Goal: Task Accomplishment & Management: Complete application form

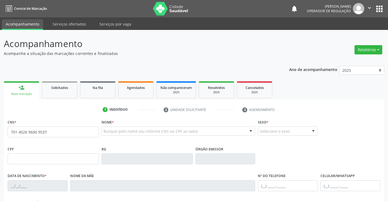
type input "701 4026 9600 9537"
type input "0879168439"
type input "27/01/1963"
type input "(74) 99188-9012"
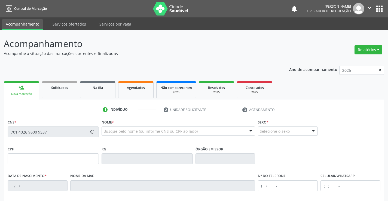
type input "314.699.815-72"
type input "sn"
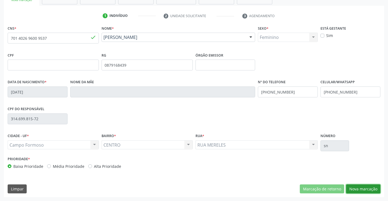
drag, startPoint x: 372, startPoint y: 189, endPoint x: 188, endPoint y: 146, distance: 188.4
click at [371, 189] on button "Nova marcação" at bounding box center [363, 189] width 34 height 9
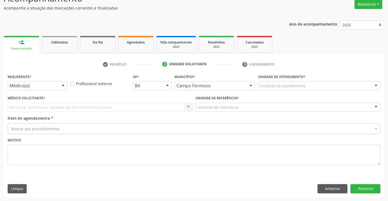
scroll to position [45, 0]
drag, startPoint x: 62, startPoint y: 84, endPoint x: 50, endPoint y: 104, distance: 23.2
click at [61, 87] on div at bounding box center [63, 85] width 8 height 9
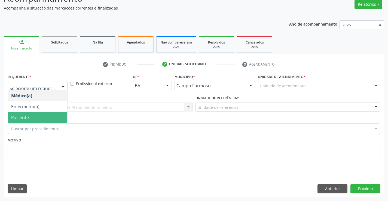
click at [33, 114] on span "Paciente" at bounding box center [37, 117] width 59 height 11
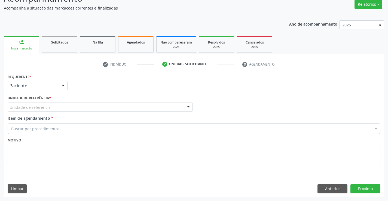
click at [78, 104] on div "Unidade de referência" at bounding box center [100, 107] width 185 height 9
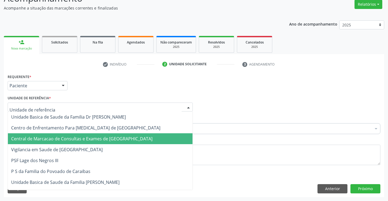
click at [74, 137] on span "Central de Marcacao de Consultas e Exames de [GEOGRAPHIC_DATA]" at bounding box center [81, 139] width 141 height 6
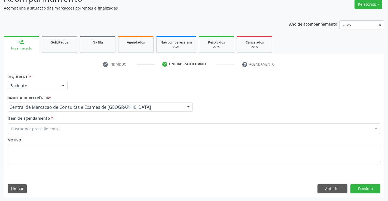
click at [82, 127] on div "Buscar por procedimentos" at bounding box center [194, 128] width 373 height 11
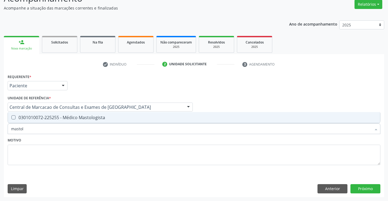
type input "mastolo"
click at [86, 121] on span "0301010072-225255 - Médico Mastologista" at bounding box center [194, 117] width 372 height 11
checkbox Mastologista "true"
click at [363, 189] on button "Próximo" at bounding box center [365, 188] width 30 height 9
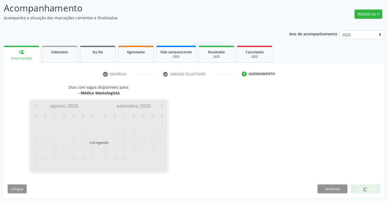
scroll to position [36, 0]
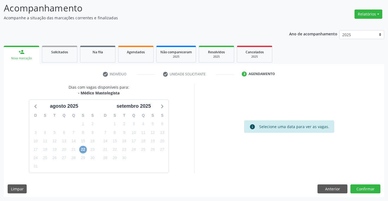
click at [82, 148] on span "22" at bounding box center [83, 150] width 8 height 8
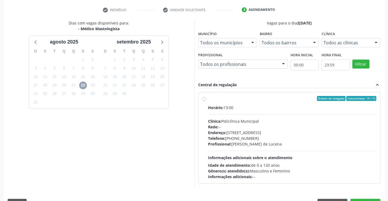
scroll to position [114, 0]
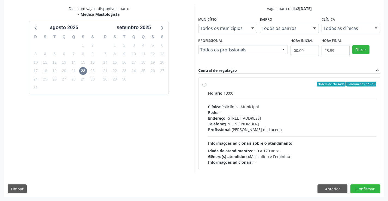
click at [318, 115] on div "Rede: --" at bounding box center [292, 113] width 169 height 6
click at [206, 87] on input "Ordem de chegada Consumidos: 14 / 15 Horário: 13:00 Clínica: Policlínica Munici…" at bounding box center [204, 84] width 4 height 5
radio input "true"
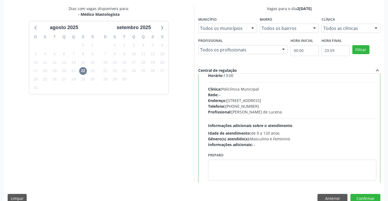
scroll to position [27, 0]
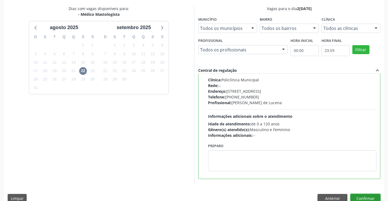
click at [358, 199] on button "Confirmar" at bounding box center [365, 198] width 30 height 9
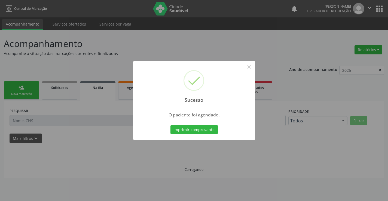
scroll to position [0, 0]
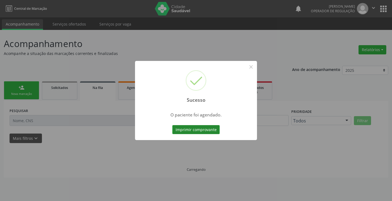
click at [194, 128] on button "Imprimir comprovante" at bounding box center [195, 129] width 47 height 9
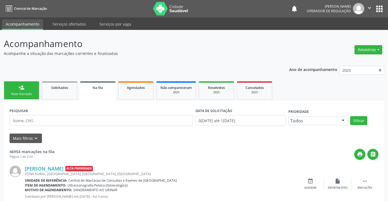
click at [23, 83] on link "person_add Nova marcação" at bounding box center [21, 90] width 35 height 18
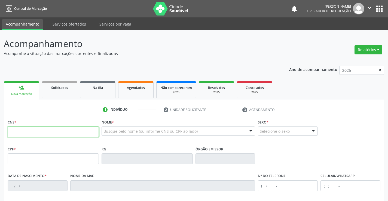
click at [28, 137] on input "text" at bounding box center [53, 132] width 91 height 11
click at [50, 130] on input "text" at bounding box center [53, 132] width 91 height 11
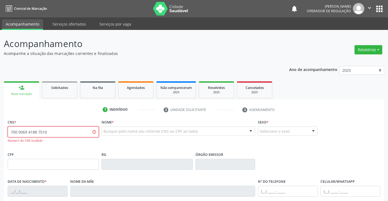
type input "700 0069 4188 7510"
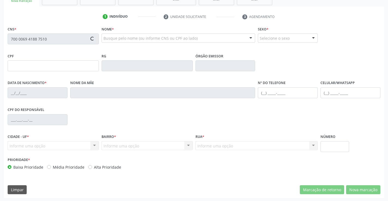
scroll to position [94, 0]
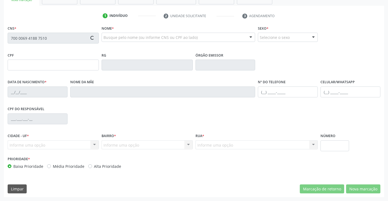
type input "0739617958"
type input "14/11/1970"
type input "(74) 99131-4528"
type input "048.120.225-09"
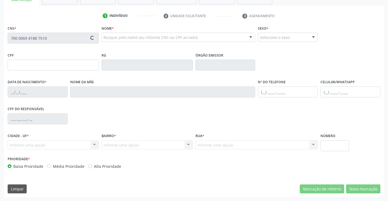
type input "S/N"
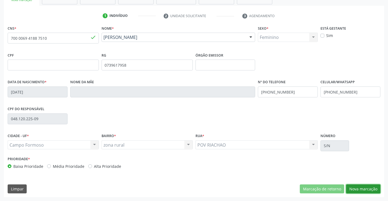
click at [374, 191] on button "Nova marcação" at bounding box center [363, 189] width 34 height 9
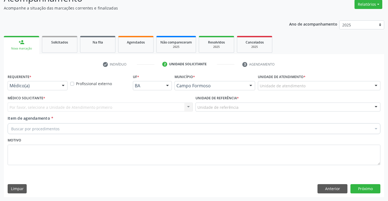
click at [65, 87] on div at bounding box center [63, 85] width 8 height 9
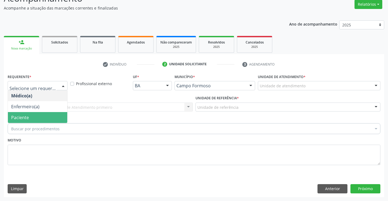
click at [37, 121] on span "Paciente" at bounding box center [37, 117] width 59 height 11
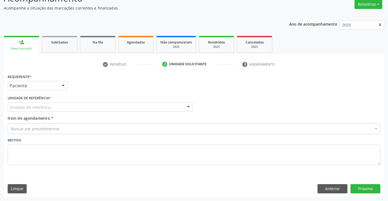
click at [80, 107] on div "Unidade de referência" at bounding box center [100, 107] width 185 height 9
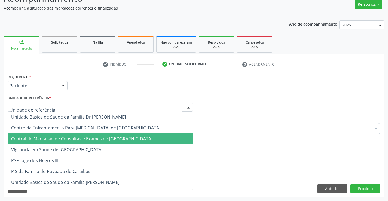
click at [87, 138] on span "Central de Marcacao de Consultas e Exames de [GEOGRAPHIC_DATA]" at bounding box center [81, 139] width 141 height 6
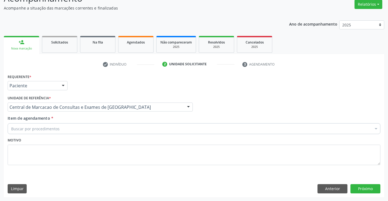
click at [93, 131] on div "Buscar por procedimentos" at bounding box center [194, 128] width 373 height 11
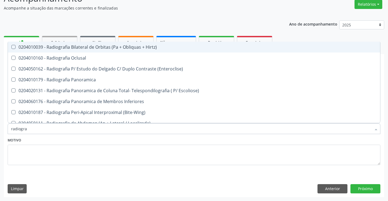
type input "radiograf"
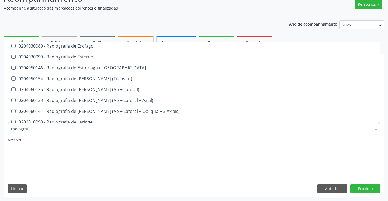
scroll to position [447, 0]
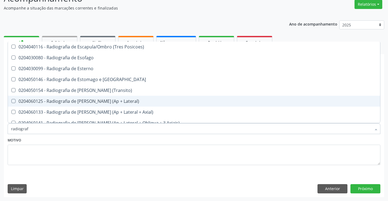
click at [94, 99] on div "0204060125 - Radiografia de [PERSON_NAME] (Ap + Lateral)" at bounding box center [194, 101] width 366 height 4
checkbox Lateral\) "true"
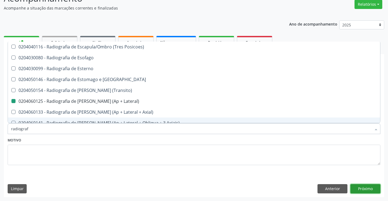
click at [373, 190] on button "Próximo" at bounding box center [365, 188] width 30 height 9
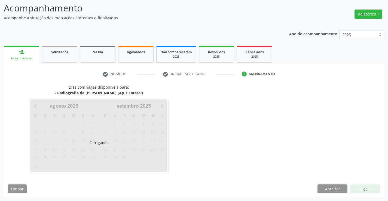
scroll to position [0, 0]
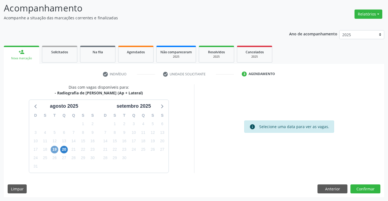
click at [55, 148] on span "19" at bounding box center [55, 150] width 8 height 8
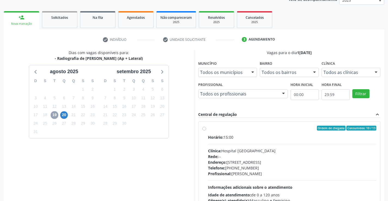
scroll to position [114, 0]
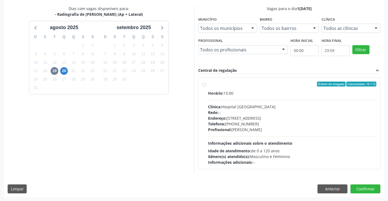
click at [236, 134] on div "Horário: 15:00 Clínica: Hospital [GEOGRAPHIC_DATA] Rede: -- Endereço: [STREET_A…" at bounding box center [292, 127] width 169 height 75
click at [206, 87] on input "Ordem de chegada Consumidos: 10 / 13 Horário: 15:00 Clínica: Hospital Sao Franc…" at bounding box center [204, 84] width 4 height 5
radio input "true"
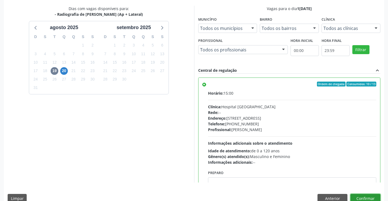
click at [365, 198] on button "Confirmar" at bounding box center [365, 198] width 30 height 9
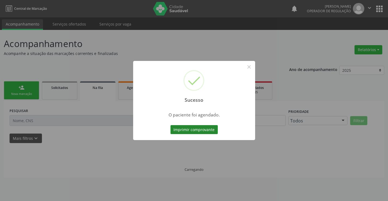
scroll to position [0, 0]
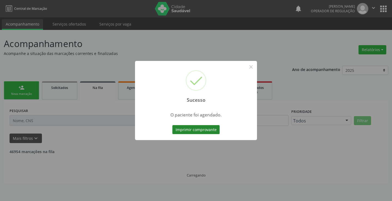
click at [218, 129] on button "Imprimir comprovante" at bounding box center [195, 129] width 47 height 9
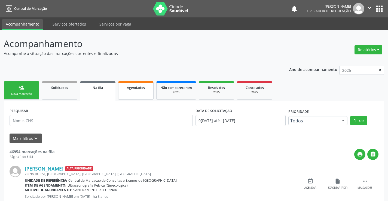
click at [136, 88] on span "Agendados" at bounding box center [136, 87] width 18 height 5
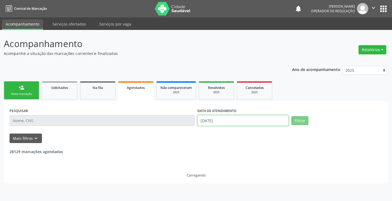
click at [225, 122] on input "15/08/2025" at bounding box center [242, 120] width 91 height 11
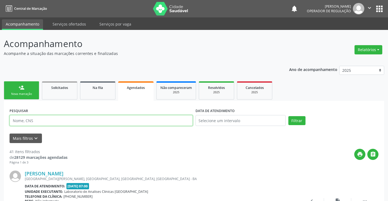
click at [141, 120] on input "text" at bounding box center [101, 120] width 183 height 11
paste input "700 0069 4188 7510"
type input "700 0069 4188 7510"
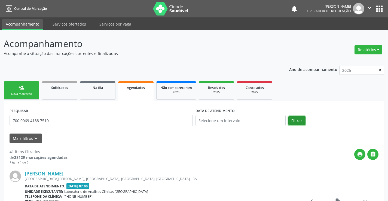
click at [295, 122] on button "Filtrar" at bounding box center [296, 120] width 17 height 9
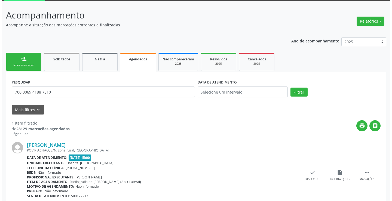
scroll to position [51, 0]
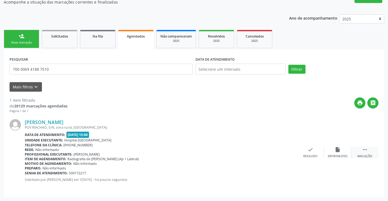
click at [360, 149] on div " Mais ações" at bounding box center [364, 153] width 27 height 12
click at [279, 146] on div "Jucileide Galdino da Silva POV RIACHAO, S/N, zona rural, Campo Formoso - BA Dat…" at bounding box center [194, 153] width 369 height 78
click at [287, 151] on div "cancel Cancelar" at bounding box center [283, 153] width 27 height 12
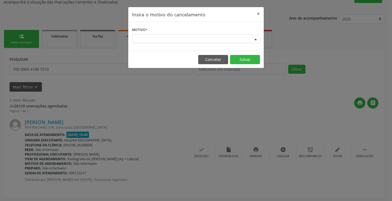
click at [257, 41] on div at bounding box center [256, 39] width 8 height 9
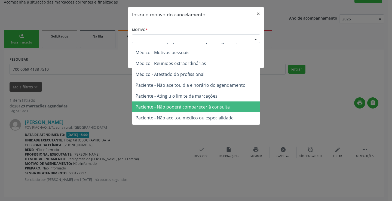
scroll to position [27, 0]
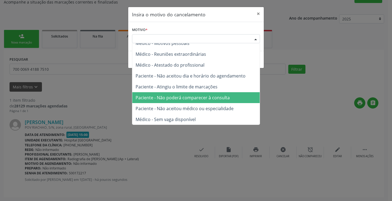
click at [204, 98] on span "Paciente - Não poderá comparecer à consulta" at bounding box center [183, 98] width 94 height 6
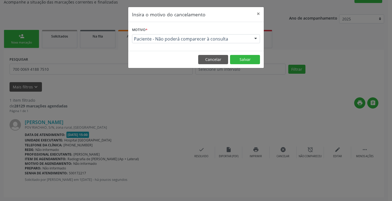
click at [247, 54] on footer "Cancelar Salvar" at bounding box center [196, 59] width 136 height 17
click at [244, 58] on button "Salvar" at bounding box center [245, 59] width 30 height 9
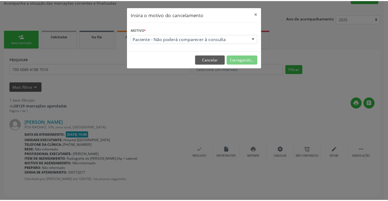
scroll to position [0, 0]
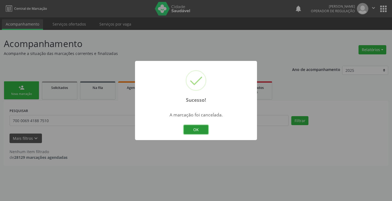
click at [191, 131] on button "OK" at bounding box center [196, 129] width 25 height 9
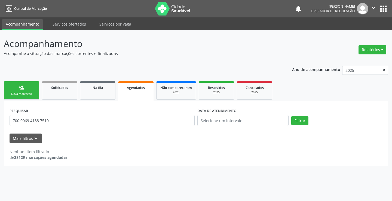
click at [22, 87] on div "person_add" at bounding box center [22, 88] width 6 height 6
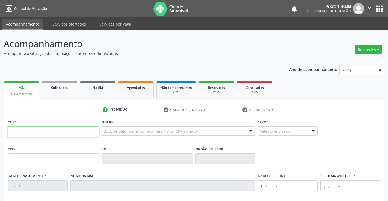
click at [38, 137] on input "text" at bounding box center [53, 132] width 91 height 11
paste input "700 0069 4188 7510"
type input "700 0069 4188 7510"
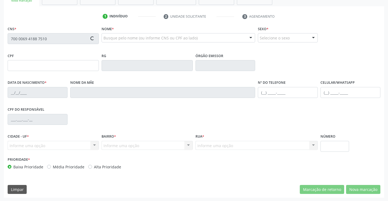
scroll to position [94, 0]
type input "0739617958"
type input "14/11/1970"
type input "(74) 99131-4528"
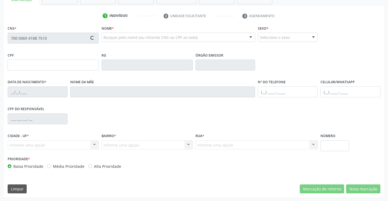
type input "048.120.225-09"
type input "S/N"
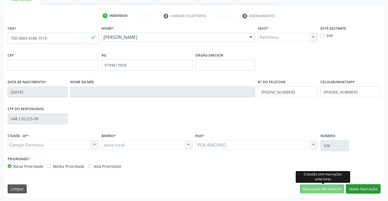
click at [352, 192] on button "Nova marcação" at bounding box center [363, 189] width 34 height 9
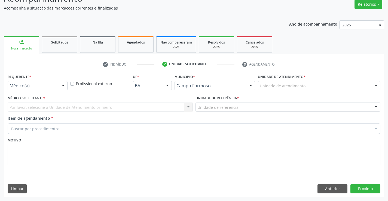
scroll to position [45, 0]
click at [59, 88] on div "Médico(a)" at bounding box center [38, 85] width 60 height 9
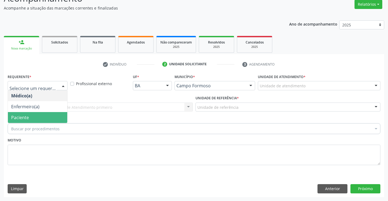
click at [35, 115] on span "Paciente" at bounding box center [37, 117] width 59 height 11
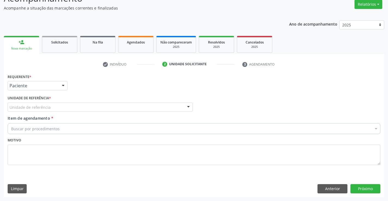
click at [75, 108] on div "Unidade de referência" at bounding box center [100, 107] width 185 height 9
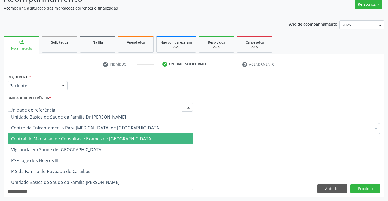
click at [86, 135] on span "Central de Marcacao de Consultas e Exames de [GEOGRAPHIC_DATA]" at bounding box center [100, 138] width 185 height 11
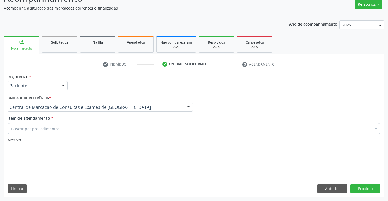
click at [103, 130] on div "Buscar por procedimentos" at bounding box center [194, 128] width 373 height 11
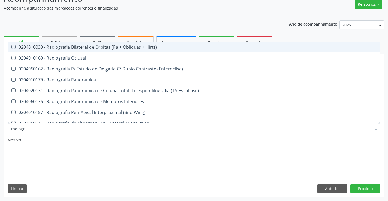
type input "radiogra"
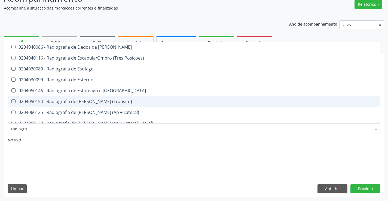
scroll to position [463, 0]
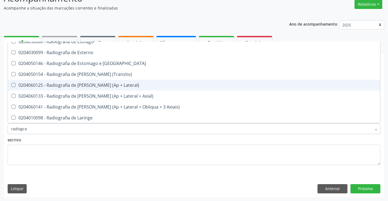
click at [104, 83] on div "0204060125 - Radiografia de [PERSON_NAME] (Ap + Lateral)" at bounding box center [194, 85] width 366 height 4
checkbox Lateral\) "true"
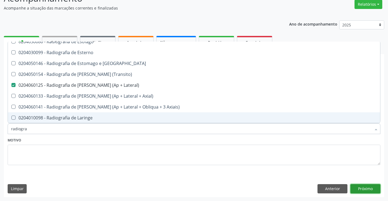
click at [360, 188] on button "Próximo" at bounding box center [365, 188] width 30 height 9
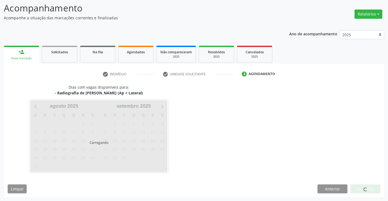
scroll to position [0, 0]
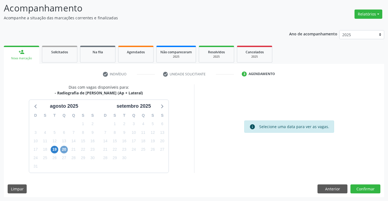
click at [63, 149] on span "20" at bounding box center [64, 150] width 8 height 8
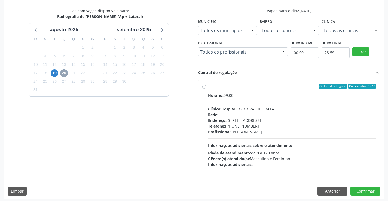
scroll to position [114, 0]
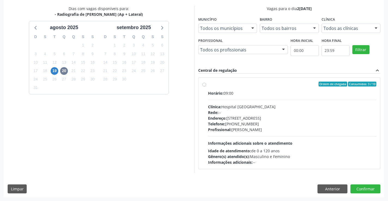
click at [217, 115] on div "Endereço: Blocos, nº 258, Centro, Campo Formoso - BA" at bounding box center [292, 118] width 169 height 6
click at [206, 87] on input "Ordem de chegada Consumidos: 3 / 10 Horário: 09:00 Clínica: Hospital Sao Franci…" at bounding box center [204, 84] width 4 height 5
radio input "true"
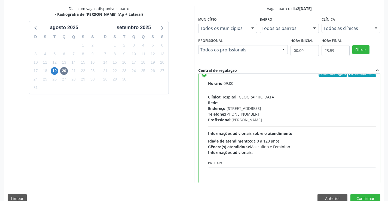
scroll to position [27, 0]
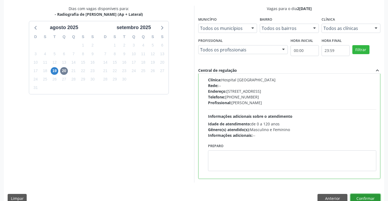
click at [365, 195] on button "Confirmar" at bounding box center [365, 198] width 30 height 9
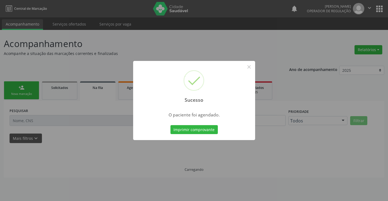
scroll to position [0, 0]
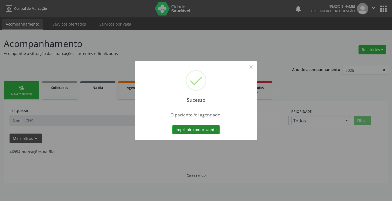
click at [209, 130] on button "Imprimir comprovante" at bounding box center [195, 129] width 47 height 9
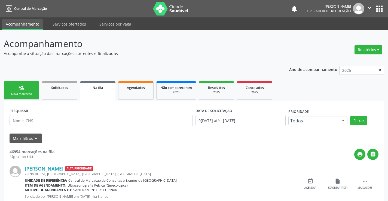
click at [19, 87] on div "person_add" at bounding box center [22, 88] width 6 height 6
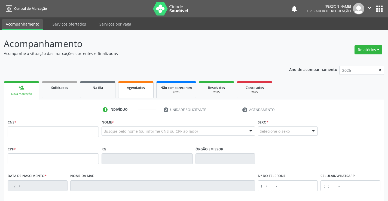
click at [146, 90] on link "Agendados" at bounding box center [135, 89] width 35 height 17
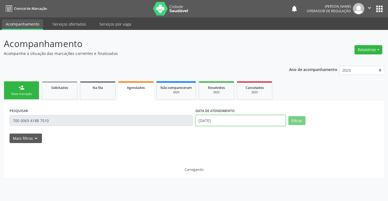
click at [228, 120] on input "15/08/2025" at bounding box center [240, 120] width 90 height 11
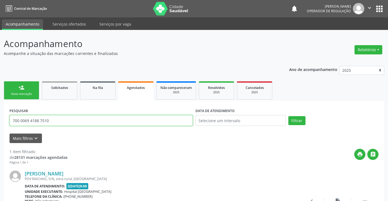
click at [178, 118] on input "700 0069 4188 7510" at bounding box center [101, 120] width 183 height 11
type input "705608407672912"
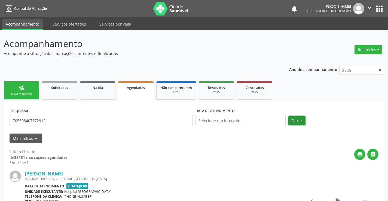
click at [297, 122] on button "Filtrar" at bounding box center [296, 120] width 17 height 9
click at [29, 84] on link "person_add Nova marcação" at bounding box center [21, 90] width 35 height 18
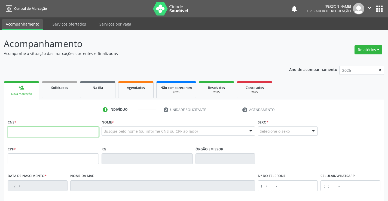
click at [82, 133] on input "text" at bounding box center [53, 132] width 91 height 11
drag, startPoint x: 129, startPoint y: 95, endPoint x: 132, endPoint y: 97, distance: 4.1
click at [129, 95] on link "Agendados" at bounding box center [135, 89] width 35 height 17
select select "7"
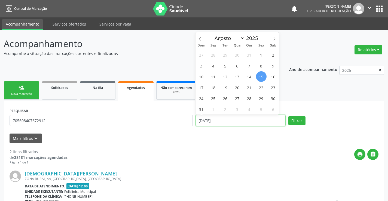
click at [217, 118] on input "15/08/2025" at bounding box center [240, 120] width 90 height 11
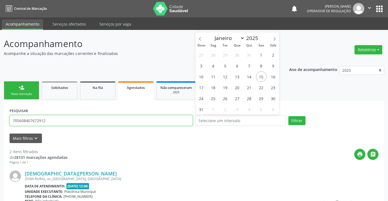
click at [186, 120] on input "705608407672912" at bounding box center [101, 120] width 183 height 11
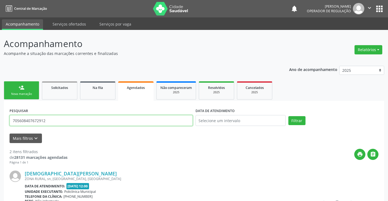
click at [186, 120] on input "705608407672912" at bounding box center [101, 120] width 183 height 11
type input "704500322755010"
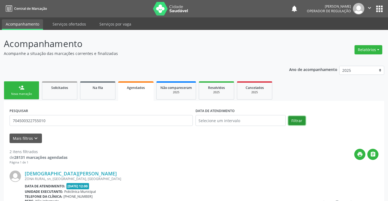
click at [299, 125] on button "Filtrar" at bounding box center [296, 120] width 17 height 9
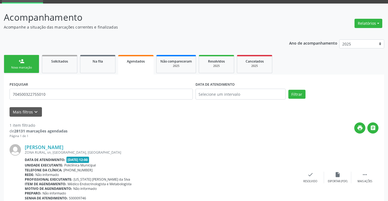
scroll to position [51, 0]
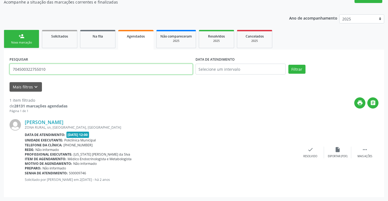
click at [56, 70] on input "704500322755010" at bounding box center [101, 69] width 183 height 11
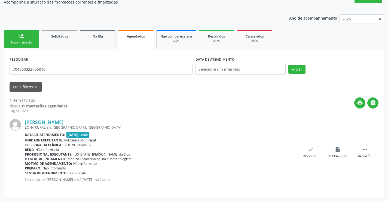
click at [220, 35] on span "Resolvidos" at bounding box center [216, 36] width 17 height 5
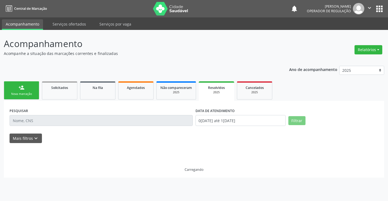
scroll to position [0, 0]
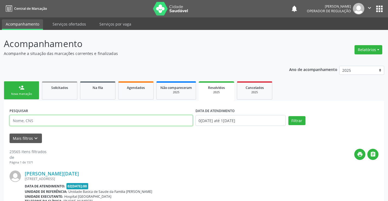
click at [133, 121] on input "text" at bounding box center [101, 120] width 183 height 11
drag, startPoint x: 128, startPoint y: 133, endPoint x: 85, endPoint y: 117, distance: 46.0
click at [85, 117] on input "text" at bounding box center [101, 120] width 183 height 11
paste input "704500322755010"
type input "704500322755010"
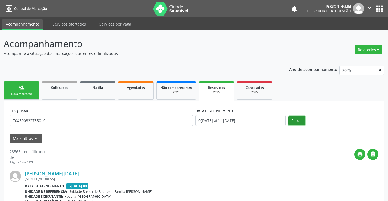
click at [297, 117] on button "Filtrar" at bounding box center [296, 120] width 17 height 9
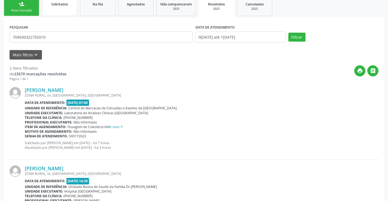
scroll to position [21, 0]
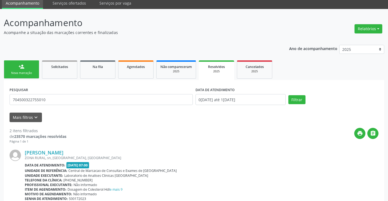
click at [29, 69] on link "person_add Nova marcação" at bounding box center [21, 69] width 35 height 18
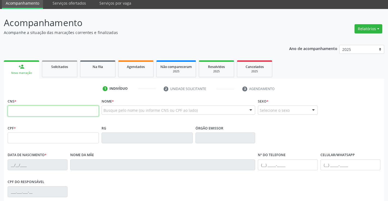
click at [34, 111] on input "text" at bounding box center [53, 111] width 91 height 11
type input "705 6084 0767 2912"
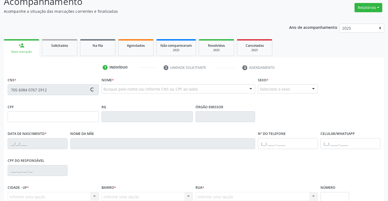
type input "2242502301"
type input "[DATE]"
type input "[PHONE_NUMBER]"
type input "sn"
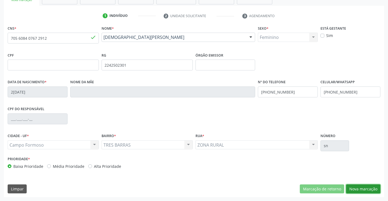
click at [359, 188] on button "Nova marcação" at bounding box center [363, 189] width 34 height 9
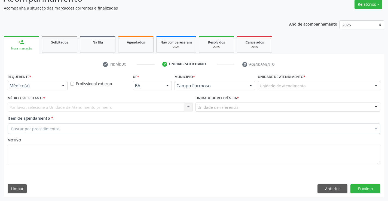
scroll to position [45, 0]
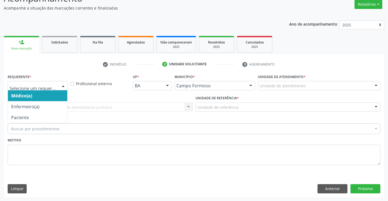
click at [62, 83] on div at bounding box center [63, 85] width 8 height 9
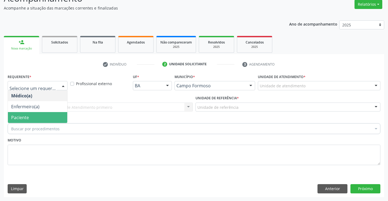
click at [43, 116] on span "Paciente" at bounding box center [37, 117] width 59 height 11
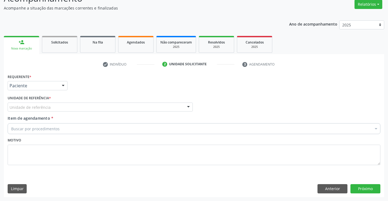
drag, startPoint x: 83, startPoint y: 105, endPoint x: 87, endPoint y: 123, distance: 18.2
click at [83, 105] on div "Unidade de referência" at bounding box center [100, 107] width 185 height 9
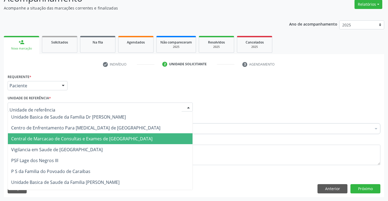
click at [91, 134] on span "Central de Marcacao de Consultas e Exames de [GEOGRAPHIC_DATA]" at bounding box center [100, 138] width 185 height 11
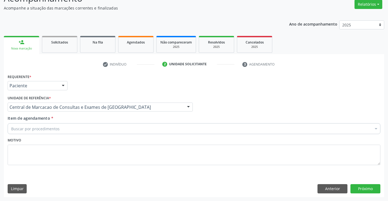
click at [99, 129] on div "Buscar por procedimentos" at bounding box center [194, 128] width 373 height 11
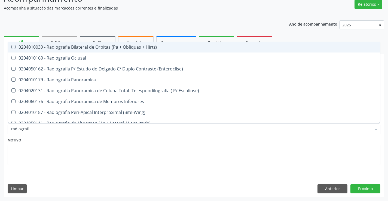
type input "radiografia"
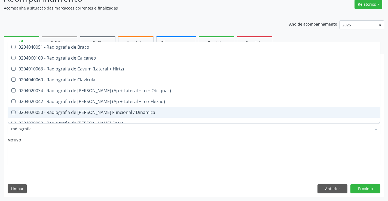
scroll to position [245, 0]
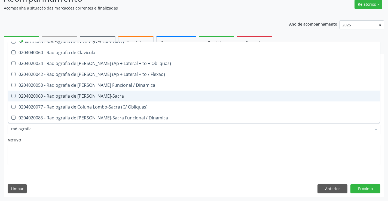
click at [92, 98] on div "0204020069 - Radiografia de [PERSON_NAME]-Sacra" at bounding box center [194, 96] width 366 height 4
checkbox Lombo-Sacra "true"
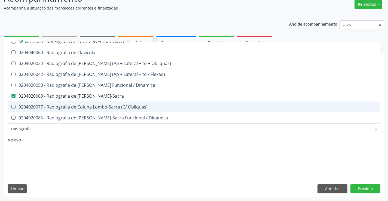
click at [364, 183] on div "Requerente * Paciente Médico(a) Enfermeiro(a) Paciente Nenhum resultado encontr…" at bounding box center [194, 135] width 380 height 124
checkbox Oclusal "true"
checkbox Lombo-Sacra "false"
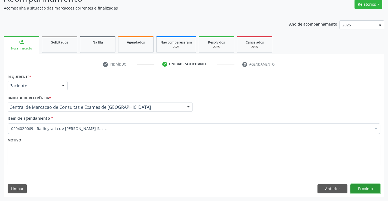
scroll to position [0, 0]
click at [363, 188] on button "Próximo" at bounding box center [365, 188] width 30 height 9
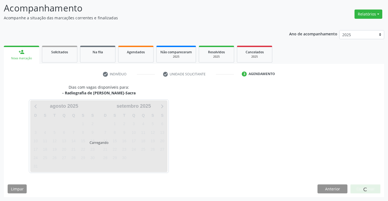
scroll to position [36, 0]
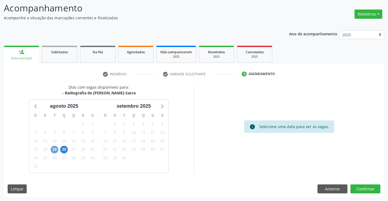
click at [55, 151] on span "19" at bounding box center [55, 150] width 8 height 8
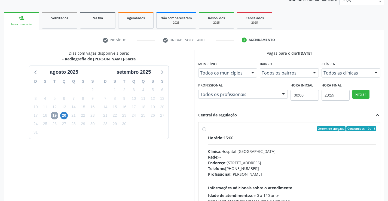
scroll to position [114, 0]
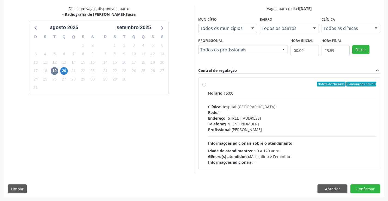
click at [262, 97] on div "Horário: 15:00 Clínica: Hospital [GEOGRAPHIC_DATA] Rede: -- Endereço: [STREET_A…" at bounding box center [292, 127] width 169 height 75
click at [206, 87] on input "Ordem de chegada Consumidos: 10 / 13 Horário: 15:00 Clínica: Hospital Sao Franc…" at bounding box center [204, 84] width 4 height 5
radio input "true"
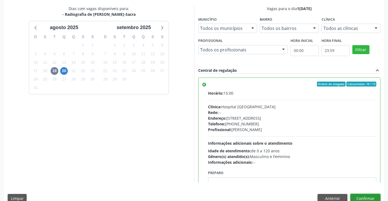
click at [364, 198] on button "Confirmar" at bounding box center [365, 198] width 30 height 9
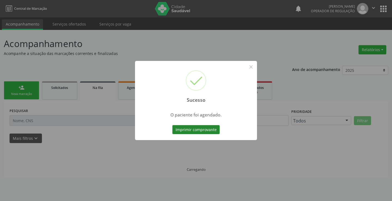
click at [210, 130] on button "Imprimir comprovante" at bounding box center [195, 129] width 47 height 9
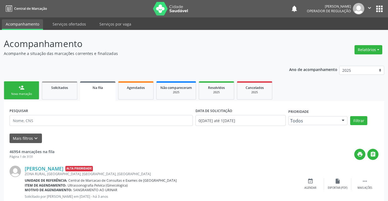
click at [24, 93] on div "Nova marcação" at bounding box center [21, 94] width 27 height 4
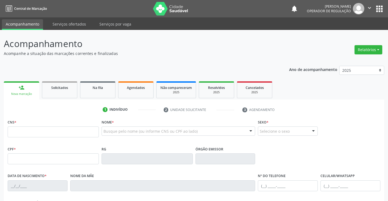
click at [23, 86] on div "person_add" at bounding box center [22, 88] width 6 height 6
click at [32, 126] on div "CNS *" at bounding box center [53, 127] width 91 height 19
click at [34, 131] on input "text" at bounding box center [53, 132] width 91 height 11
paste input "705 6084 0767 2912"
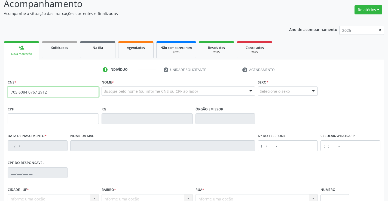
type input "705 6084 0767 2912"
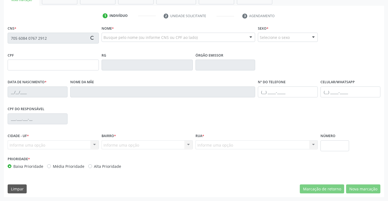
type input "2242502301"
type input "[DATE]"
type input "[PHONE_NUMBER]"
type input "sn"
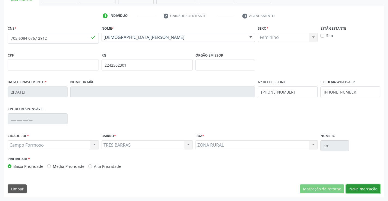
click at [360, 191] on button "Nova marcação" at bounding box center [363, 189] width 34 height 9
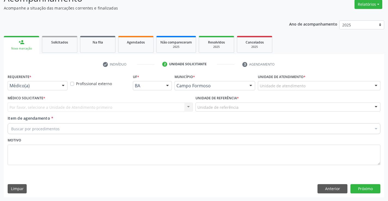
scroll to position [45, 0]
drag, startPoint x: 63, startPoint y: 86, endPoint x: 53, endPoint y: 115, distance: 30.7
click at [63, 87] on div at bounding box center [63, 85] width 8 height 9
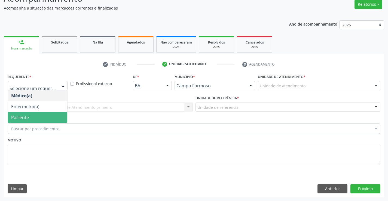
click at [49, 120] on span "Paciente" at bounding box center [37, 117] width 59 height 11
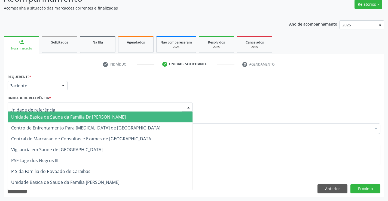
click at [92, 108] on div at bounding box center [100, 107] width 185 height 9
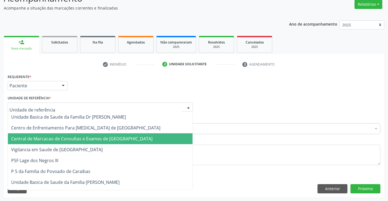
click at [97, 138] on span "Central de Marcacao de Consultas e Exames de [GEOGRAPHIC_DATA]" at bounding box center [81, 139] width 141 height 6
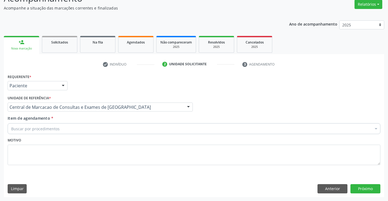
click at [111, 130] on div "Buscar por procedimentos" at bounding box center [194, 128] width 373 height 11
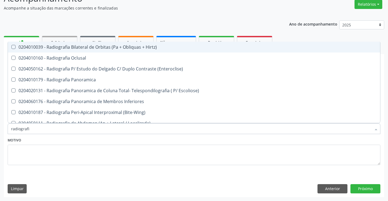
type input "radiografia"
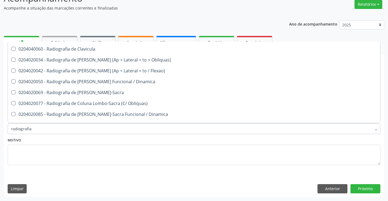
scroll to position [245, 0]
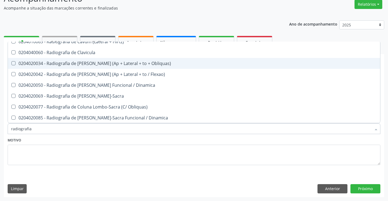
click at [102, 67] on span "0204020034 - Radiografia de [PERSON_NAME] (Ap + Lateral + to + Obliquas)" at bounding box center [194, 63] width 372 height 11
checkbox Obliquas\) "true"
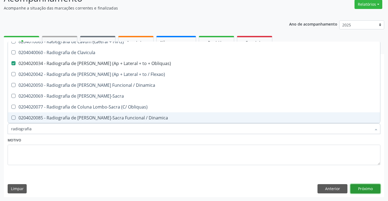
click at [372, 189] on button "Próximo" at bounding box center [365, 188] width 30 height 9
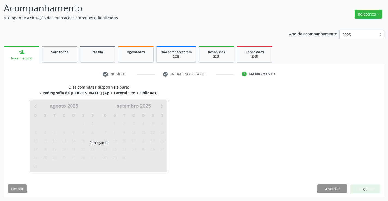
scroll to position [0, 0]
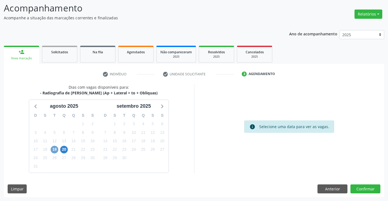
click at [52, 149] on span "19" at bounding box center [55, 150] width 8 height 8
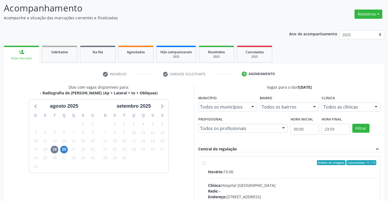
drag, startPoint x: 251, startPoint y: 175, endPoint x: 193, endPoint y: 142, distance: 66.4
click at [247, 172] on div "Horário: 15:00" at bounding box center [292, 172] width 169 height 6
click at [206, 165] on input "Ordem de chegada Consumidos: 11 / 13 Horário: 15:00 Clínica: Hospital Sao Franc…" at bounding box center [204, 162] width 4 height 5
radio input "true"
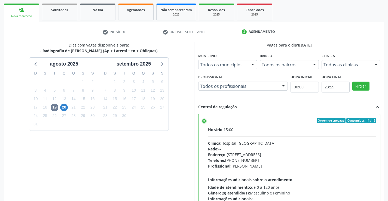
scroll to position [124, 0]
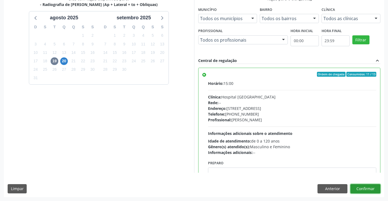
click at [366, 189] on button "Confirmar" at bounding box center [365, 188] width 30 height 9
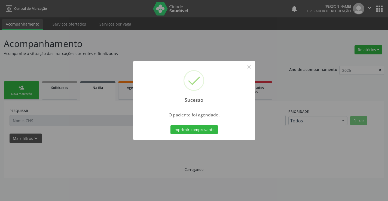
scroll to position [0, 0]
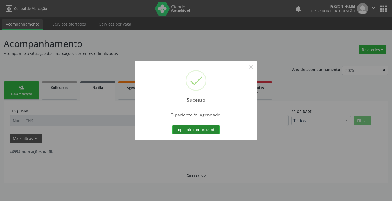
click at [194, 130] on button "Imprimir comprovante" at bounding box center [195, 129] width 47 height 9
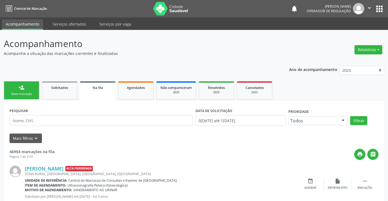
click at [27, 93] on div "Nova marcação" at bounding box center [21, 94] width 27 height 4
click at [28, 91] on link "person_add Nova marcação" at bounding box center [21, 90] width 35 height 18
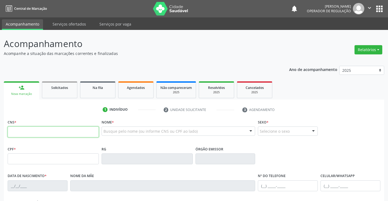
click at [27, 130] on input "text" at bounding box center [53, 132] width 91 height 11
paste input "705 6084 0767 2912"
type input "705 6084 0767 2912"
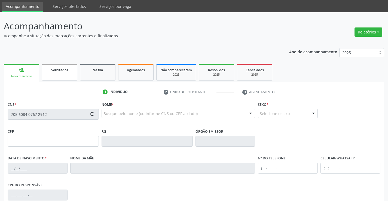
scroll to position [54, 0]
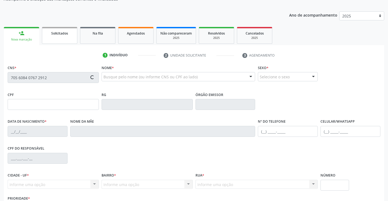
type input "2242502301"
type input "[DATE]"
type input "[PHONE_NUMBER]"
type input "sn"
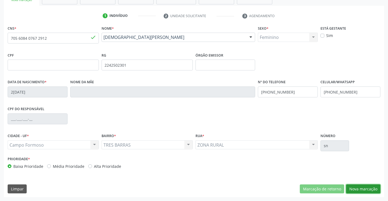
click at [355, 191] on button "Nova marcação" at bounding box center [363, 189] width 34 height 9
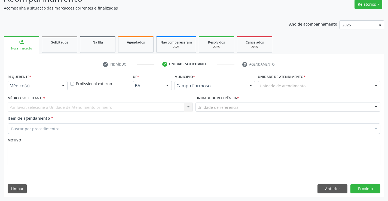
click at [59, 84] on div at bounding box center [63, 85] width 8 height 9
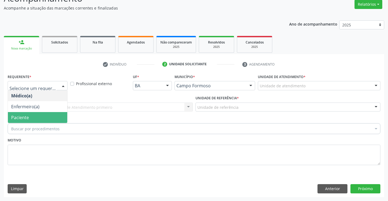
click at [40, 121] on span "Paciente" at bounding box center [37, 117] width 59 height 11
click at [195, 111] on div "Unidade de referência" at bounding box center [287, 107] width 185 height 9
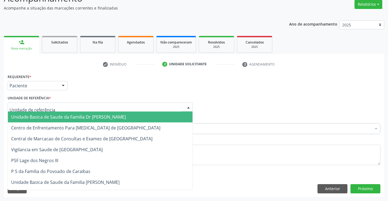
click at [87, 108] on input "text" at bounding box center [96, 110] width 172 height 11
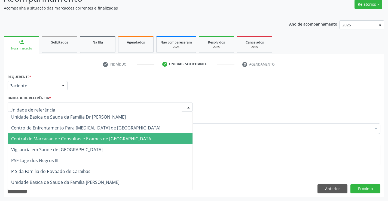
click at [92, 141] on span "Central de Marcacao de Consultas e Exames de [GEOGRAPHIC_DATA]" at bounding box center [81, 139] width 141 height 6
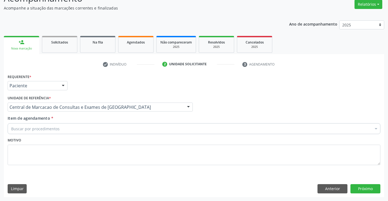
click at [55, 133] on div "Buscar por procedimentos" at bounding box center [194, 128] width 373 height 11
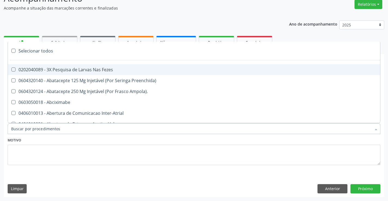
click at [58, 129] on input "Item de agendamento *" at bounding box center [191, 128] width 360 height 11
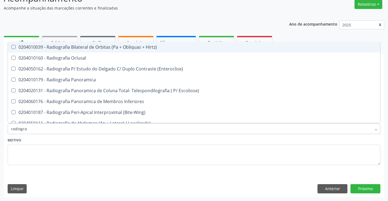
type input "radiograf"
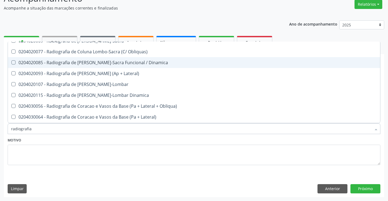
scroll to position [299, 0]
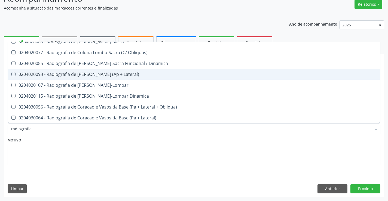
click at [103, 75] on div "0204020093 - Radiografia de [PERSON_NAME] (Ap + Lateral)" at bounding box center [194, 74] width 366 height 4
checkbox Lateral\) "true"
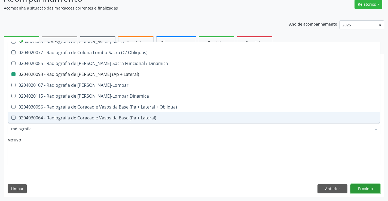
click at [365, 186] on button "Próximo" at bounding box center [365, 188] width 30 height 9
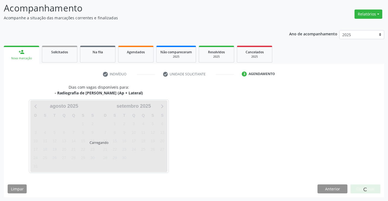
scroll to position [0, 0]
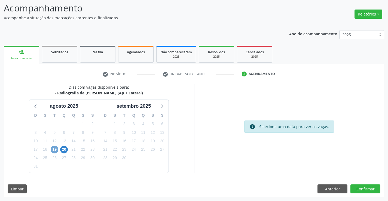
click at [57, 149] on span "19" at bounding box center [55, 150] width 8 height 8
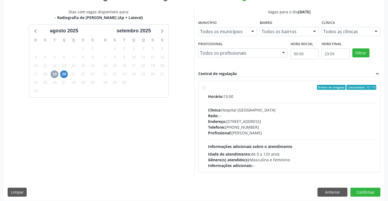
scroll to position [114, 0]
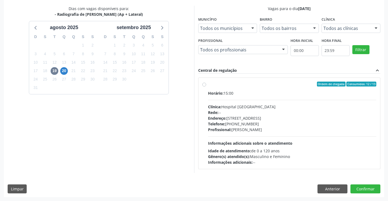
click at [226, 97] on div "Horário: 15:00 Clínica: Hospital [GEOGRAPHIC_DATA] Rede: -- Endereço: [STREET_A…" at bounding box center [292, 127] width 169 height 75
click at [206, 87] on input "Ordem de chegada Consumidos: 12 / 13 Horário: 15:00 Clínica: Hospital [GEOGRAPH…" at bounding box center [204, 84] width 4 height 5
radio input "true"
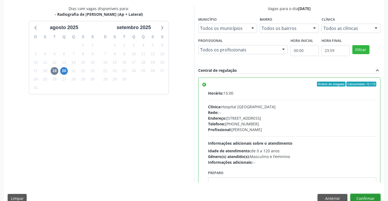
click at [357, 199] on button "Confirmar" at bounding box center [365, 198] width 30 height 9
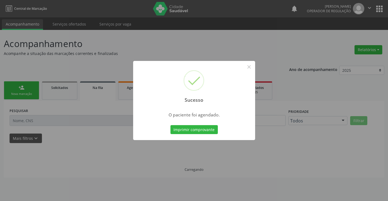
scroll to position [0, 0]
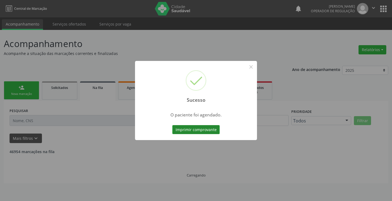
click at [205, 129] on button "Imprimir comprovante" at bounding box center [195, 129] width 47 height 9
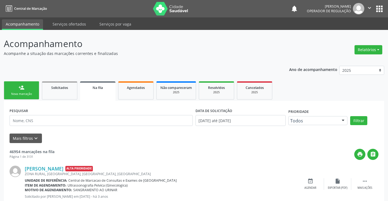
click at [19, 93] on div "Nova marcação" at bounding box center [21, 94] width 27 height 4
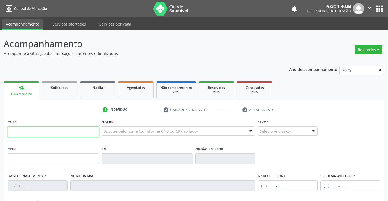
click at [50, 130] on input "text" at bounding box center [53, 132] width 91 height 11
type input "706 0003 0334 3145"
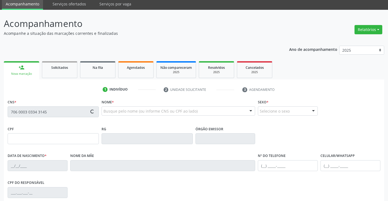
scroll to position [82, 0]
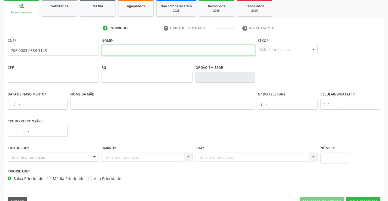
click at [147, 47] on input "text" at bounding box center [179, 50] width 154 height 11
click at [164, 48] on input "[PERSON_NAME]" at bounding box center [179, 50] width 154 height 11
type input "[PERSON_NAME]"
click at [305, 48] on div "Selecione o sexo" at bounding box center [288, 49] width 60 height 9
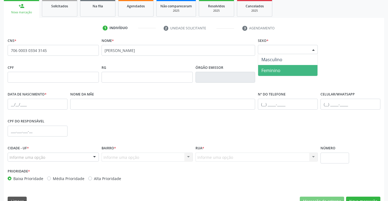
click at [273, 70] on span "Feminino" at bounding box center [270, 71] width 19 height 6
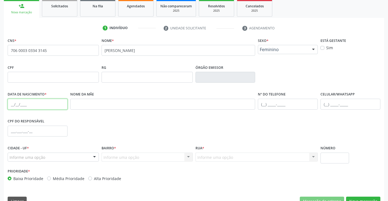
click at [8, 105] on input "text" at bounding box center [38, 104] width 60 height 11
type input "[DATE]"
click at [78, 156] on div "Informe uma opção" at bounding box center [53, 157] width 91 height 9
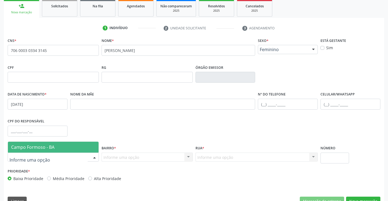
click at [79, 142] on span "Campo Formoso - BA" at bounding box center [53, 147] width 91 height 11
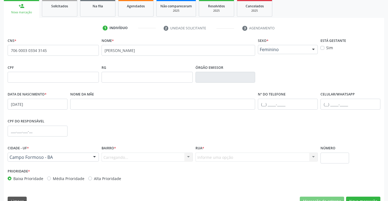
click at [176, 158] on div "Carregando... Nenhum resultado encontrado para: " " Nenhuma opção encontrada. D…" at bounding box center [147, 157] width 91 height 9
click at [180, 156] on div "Carregando... Nenhum resultado encontrado para: " " Nenhuma opção encontrada. D…" at bounding box center [147, 157] width 91 height 9
click at [191, 157] on div at bounding box center [188, 157] width 8 height 9
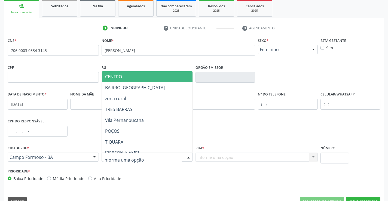
drag, startPoint x: 126, startPoint y: 78, endPoint x: 174, endPoint y: 109, distance: 56.9
click at [126, 78] on span "CENTRO" at bounding box center [161, 76] width 118 height 11
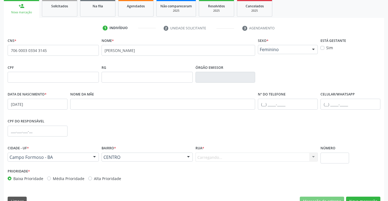
click at [295, 156] on div "Carregando... Nenhum resultado encontrado para: " " Nenhuma opção encontrada. D…" at bounding box center [256, 157] width 123 height 9
click at [295, 156] on div "Informe uma opção" at bounding box center [256, 157] width 123 height 9
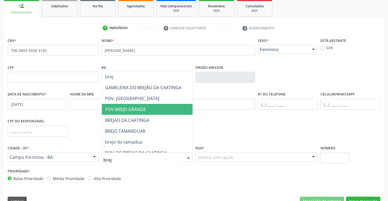
type input "brejo"
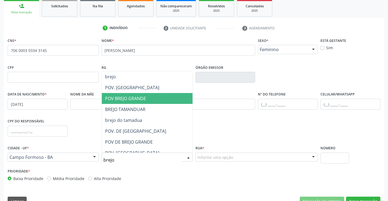
click at [154, 95] on span "POV BREJO GRANDE" at bounding box center [147, 98] width 91 height 11
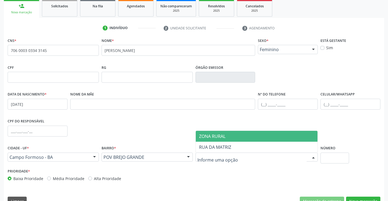
click at [245, 154] on div at bounding box center [256, 157] width 123 height 9
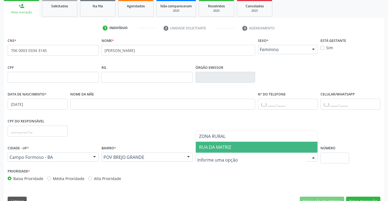
click at [237, 146] on span "RUA DA MATRIZ" at bounding box center [257, 147] width 122 height 11
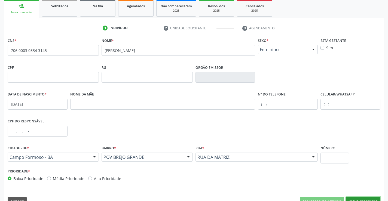
click at [356, 197] on button "Nova marcação" at bounding box center [363, 201] width 34 height 9
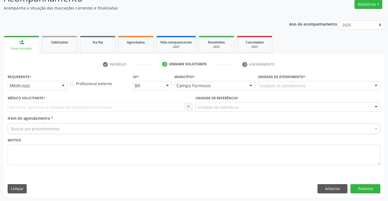
click at [63, 87] on div at bounding box center [63, 85] width 8 height 9
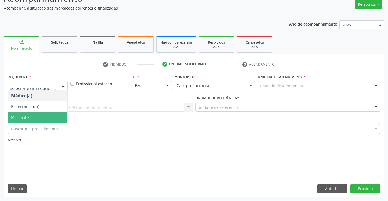
click at [50, 115] on span "Paciente" at bounding box center [37, 117] width 59 height 11
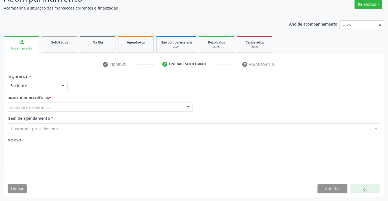
click at [97, 106] on div "Unidade de referência" at bounding box center [100, 107] width 185 height 9
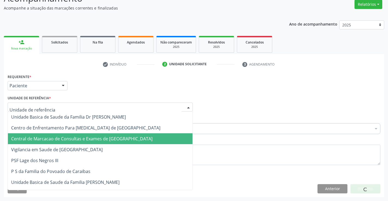
click at [99, 136] on span "Central de Marcacao de Consultas e Exames de [GEOGRAPHIC_DATA]" at bounding box center [100, 138] width 185 height 11
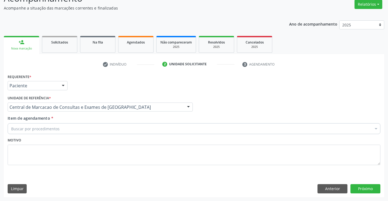
click at [117, 127] on div "Buscar por procedimentos" at bounding box center [194, 128] width 373 height 11
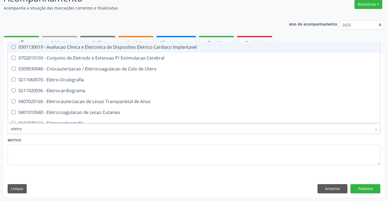
type input "eletroe"
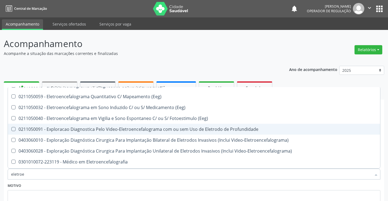
scroll to position [49, 0]
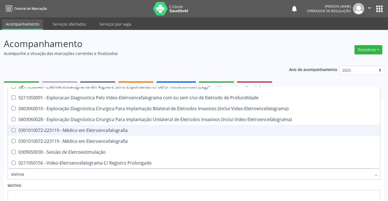
click at [119, 130] on div "0301010072-223119 - Médico em Eletroencefalografia" at bounding box center [194, 130] width 366 height 4
checkbox Eletroencefalografia "true"
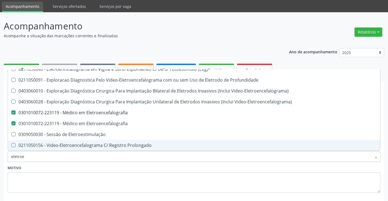
scroll to position [27, 0]
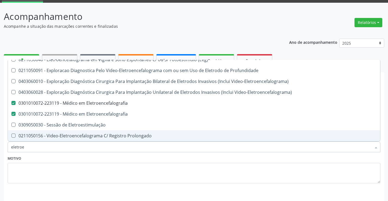
click at [69, 149] on input "eletroe" at bounding box center [191, 147] width 360 height 11
type input "o"
checkbox Eletroencefalografia "false"
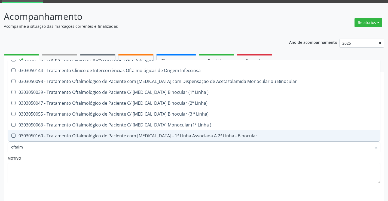
type input "oftalmo"
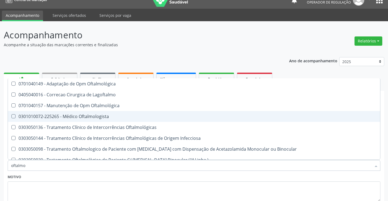
scroll to position [0, 0]
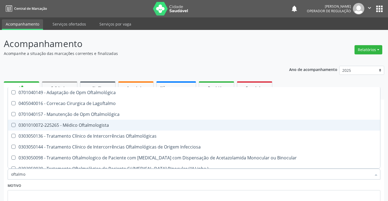
click at [90, 126] on div "0301010072-225265 - Médico Oftalmologista" at bounding box center [194, 125] width 366 height 4
checkbox Oftalmologista "true"
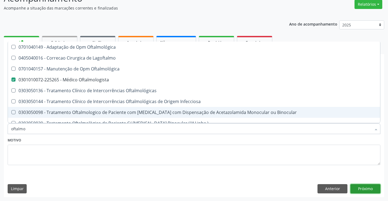
click at [370, 188] on button "Próximo" at bounding box center [365, 188] width 30 height 9
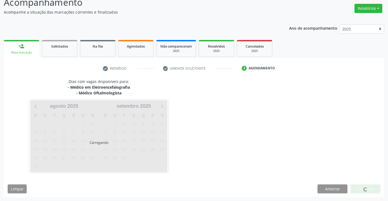
scroll to position [45, 0]
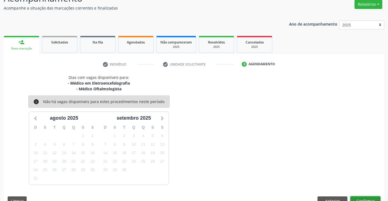
click at [360, 197] on button "Confirmar" at bounding box center [365, 201] width 30 height 9
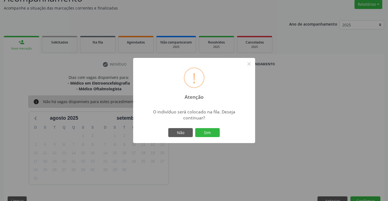
click at [205, 127] on div "Não Sim" at bounding box center [194, 132] width 54 height 11
click at [205, 130] on button "Sim" at bounding box center [207, 132] width 25 height 9
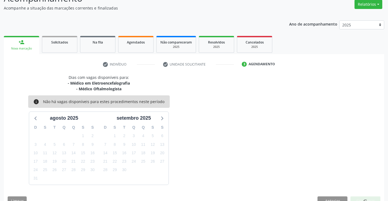
scroll to position [0, 0]
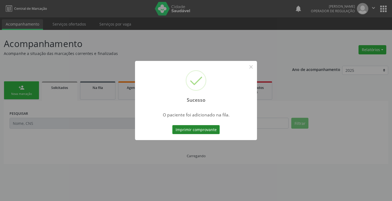
click at [210, 132] on button "Imprimir comprovante" at bounding box center [195, 129] width 47 height 9
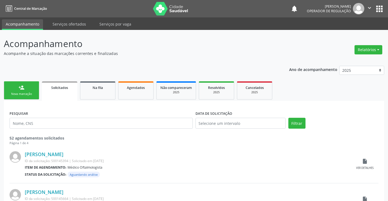
click at [16, 93] on div "Nova marcação" at bounding box center [21, 94] width 27 height 4
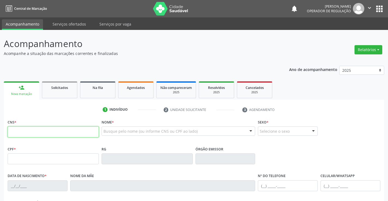
click at [51, 131] on input "text" at bounding box center [53, 132] width 91 height 11
type input "700 5035 1412 6658"
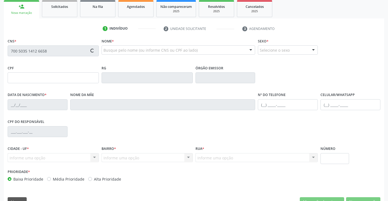
scroll to position [82, 0]
type input "254.744.995-15"
type input "0308097033"
type input "14[DATE]"
type input "[PHONE_NUMBER]"
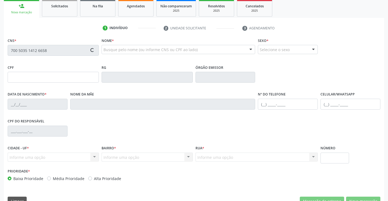
type input "[PHONE_NUMBER]"
type input "254.744.995-15"
type input "S/N"
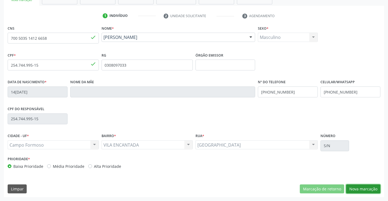
click at [361, 191] on button "Nova marcação" at bounding box center [363, 189] width 34 height 9
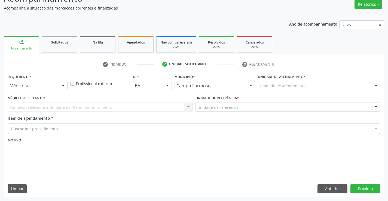
click at [57, 89] on div "Médico(a)" at bounding box center [38, 85] width 60 height 9
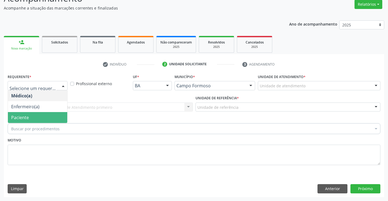
click at [38, 116] on span "Paciente" at bounding box center [37, 117] width 59 height 11
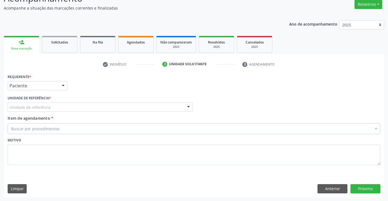
click at [81, 106] on div "Unidade de referência" at bounding box center [100, 107] width 185 height 9
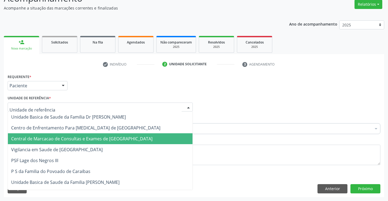
click at [87, 136] on span "Central de Marcacao de Consultas e Exames de [GEOGRAPHIC_DATA]" at bounding box center [81, 139] width 141 height 6
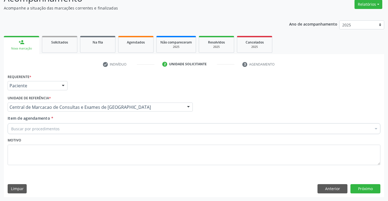
click at [101, 127] on div "Buscar por procedimentos" at bounding box center [194, 128] width 373 height 11
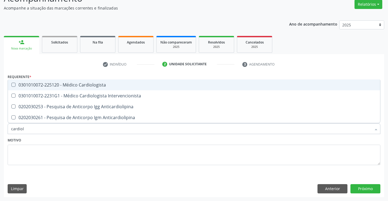
type input "cardiolo"
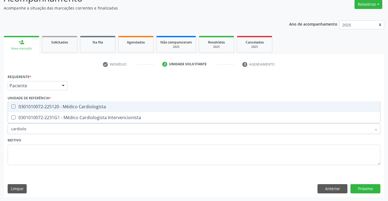
click at [92, 103] on span "0301010072-225120 - Médico Cardiologista" at bounding box center [194, 106] width 372 height 11
checkbox Cardiologista "true"
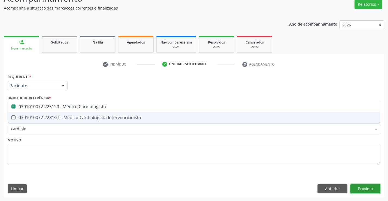
click at [360, 186] on button "Próximo" at bounding box center [365, 188] width 30 height 9
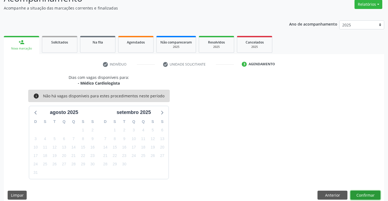
click at [365, 194] on button "Confirmar" at bounding box center [365, 195] width 30 height 9
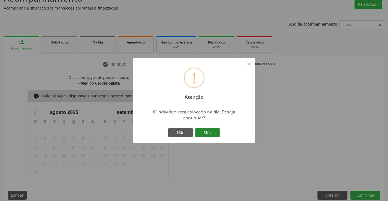
click at [211, 131] on button "Sim" at bounding box center [207, 132] width 25 height 9
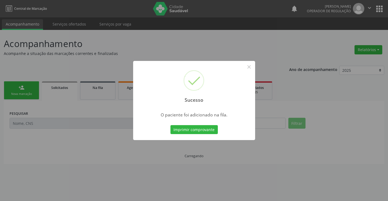
scroll to position [0, 0]
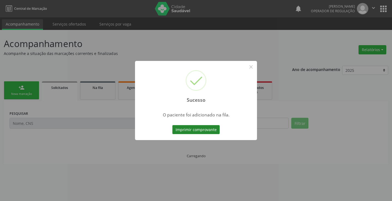
click at [207, 129] on button "Imprimir comprovante" at bounding box center [195, 129] width 47 height 9
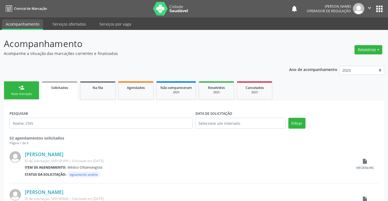
click at [22, 96] on link "person_add Nova marcação" at bounding box center [21, 90] width 35 height 18
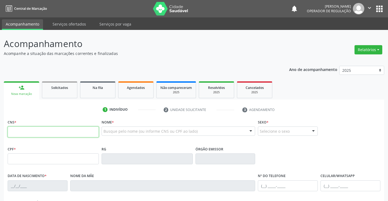
click at [51, 133] on input "text" at bounding box center [53, 132] width 91 height 11
paste input "704 2092 9209 5086"
type input "704 2092 9209 5086"
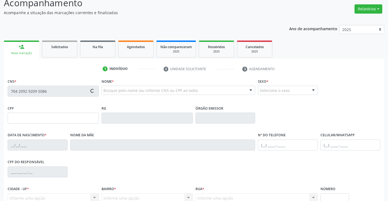
type input "[DATE]"
type input "S/N"
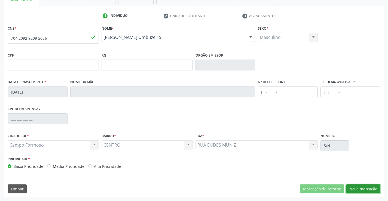
click at [355, 190] on button "Nova marcação" at bounding box center [363, 189] width 34 height 9
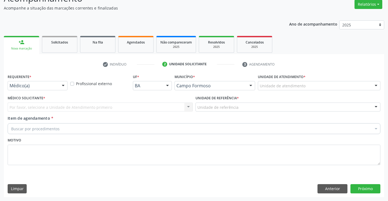
scroll to position [45, 0]
click at [58, 86] on div "Médico(a) Médico(a) Enfermeiro(a) Paciente Nenhum resultado encontrado para: " …" at bounding box center [38, 85] width 60 height 9
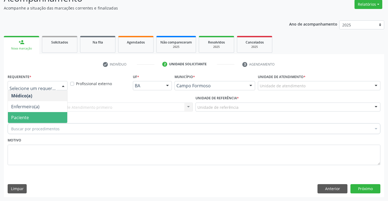
click at [34, 121] on span "Paciente" at bounding box center [37, 117] width 59 height 11
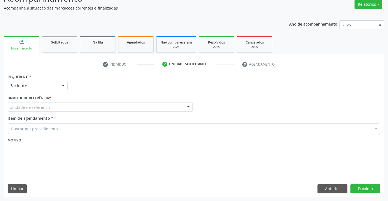
click at [108, 102] on div "Unidade de referência * Unidade de referência Unidade Basica de Saude da Famili…" at bounding box center [100, 102] width 185 height 17
click at [107, 105] on div "Unidade de referência" at bounding box center [100, 107] width 185 height 9
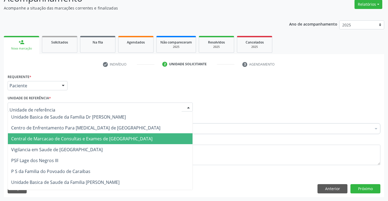
click at [108, 135] on span "Central de Marcacao de Consultas e Exames de [GEOGRAPHIC_DATA]" at bounding box center [100, 138] width 185 height 11
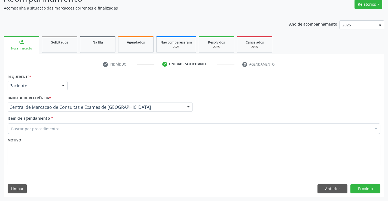
click at [119, 126] on div "Buscar por procedimentos" at bounding box center [194, 128] width 373 height 11
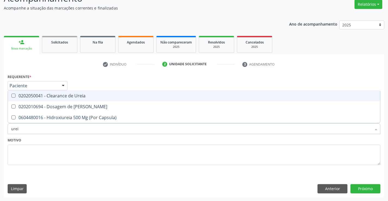
type input "ureia"
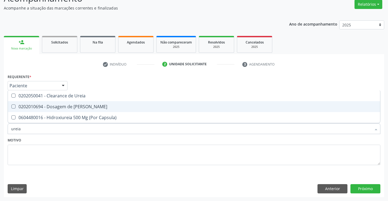
click at [87, 101] on span "0202010694 - Dosagem de [PERSON_NAME]" at bounding box center [194, 106] width 372 height 11
checkbox Ureia "true"
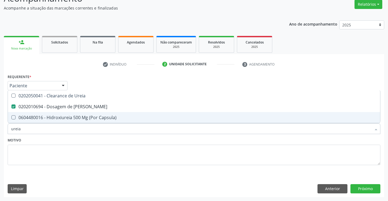
click at [79, 124] on input "ureia" at bounding box center [191, 128] width 360 height 11
type input "c"
checkbox Ureia "false"
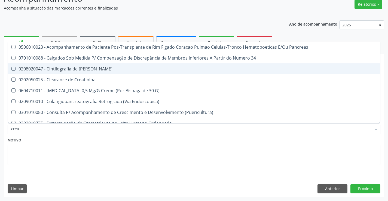
type input "creat"
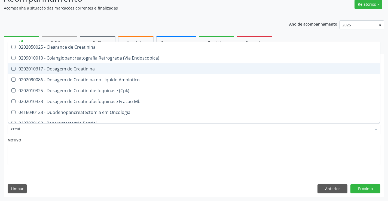
click at [88, 69] on div "0202010317 - Dosagem de Creatinina" at bounding box center [194, 69] width 366 height 4
checkbox Creatinina "true"
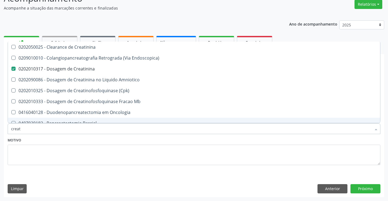
click at [56, 128] on input "creat" at bounding box center [191, 128] width 360 height 11
type input "t"
checkbox Creatinina "false"
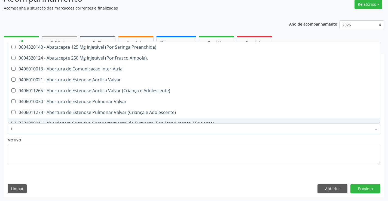
type input "tg"
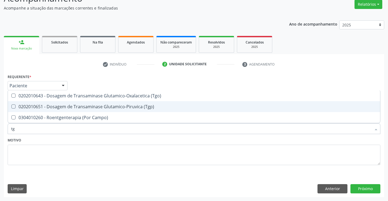
drag, startPoint x: 56, startPoint y: 104, endPoint x: 53, endPoint y: 93, distance: 11.4
click at [56, 105] on div "0202010651 - Dosagem de Transaminase Glutamico-Piruvica (Tgp)" at bounding box center [194, 107] width 366 height 4
checkbox \(Tgp\) "true"
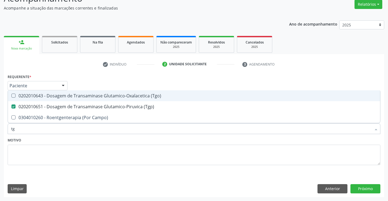
drag, startPoint x: 53, startPoint y: 93, endPoint x: 51, endPoint y: 105, distance: 12.3
click at [52, 95] on div "0202010643 - Dosagem de Transaminase Glutamico-Oxalacetica (Tgo)" at bounding box center [194, 96] width 366 height 4
checkbox \(Tgo\) "true"
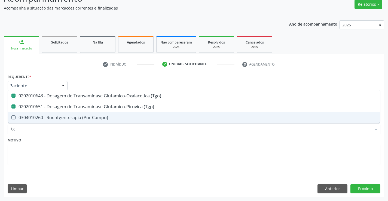
click at [43, 126] on input "tg" at bounding box center [191, 128] width 360 height 11
type input "he"
checkbox \(Tgo\) "false"
checkbox \(Tgp\) "false"
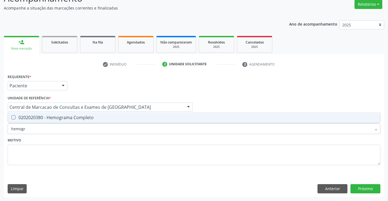
type input "hemogra"
drag, startPoint x: 49, startPoint y: 117, endPoint x: 44, endPoint y: 126, distance: 10.0
click at [47, 121] on span "0202020380 - Hemograma Completo" at bounding box center [194, 117] width 372 height 11
checkbox Completo "true"
click at [42, 129] on input "hemogra" at bounding box center [191, 128] width 360 height 11
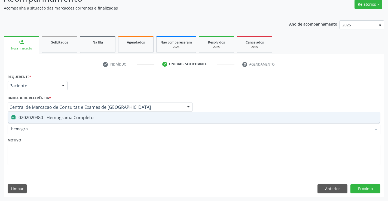
click at [42, 129] on input "hemogra" at bounding box center [191, 128] width 360 height 11
type input "fe"
checkbox Completo "false"
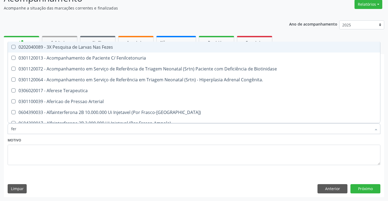
type input "ferr"
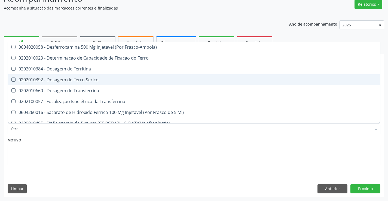
click at [60, 81] on div "0202010392 - Dosagem de Ferro Serico" at bounding box center [194, 80] width 366 height 4
checkbox Serico "true"
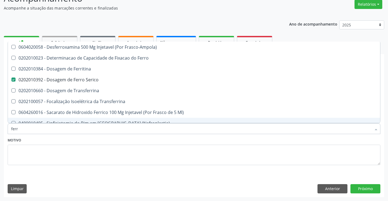
click at [47, 131] on input "ferr" at bounding box center [191, 128] width 360 height 11
type input "r"
checkbox Serico "false"
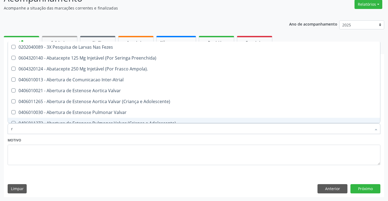
type input "rh"
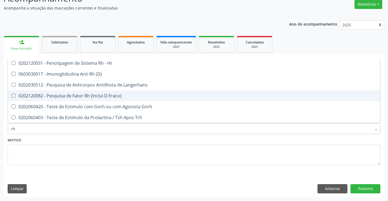
click at [72, 97] on div "0202120082 - Pesquisa de Fator Rh (Inclui D Fraco)" at bounding box center [194, 96] width 366 height 4
checkbox Fraco\) "true"
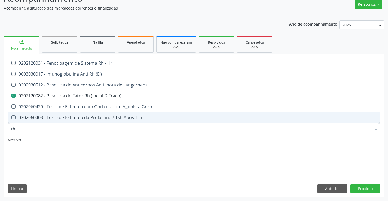
click at [63, 129] on input "rh" at bounding box center [191, 128] width 360 height 11
type input "uri"
checkbox Fraco\) "false"
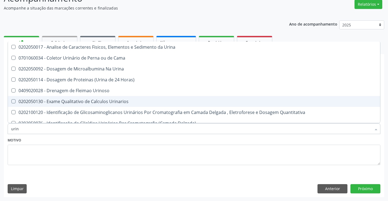
type input "urina"
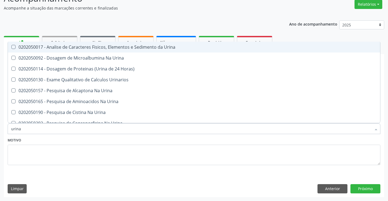
click at [90, 48] on div "0202050017 - Analise de Caracteres Fisicos, Elementos e Sedimento da Urina" at bounding box center [194, 47] width 366 height 4
checkbox Urina "true"
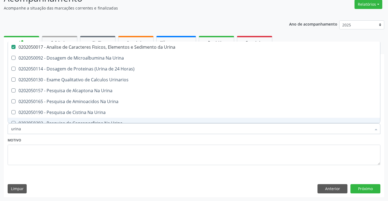
click at [63, 130] on input "urina" at bounding box center [191, 128] width 360 height 11
type input "fe"
checkbox Urina "false"
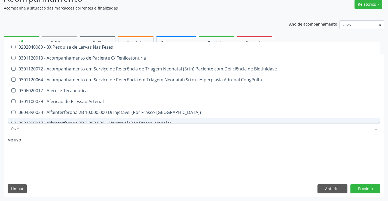
type input "fezes"
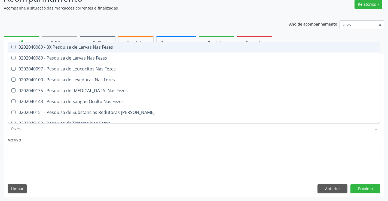
click at [82, 49] on div "0202040089 - 3X Pesquisa de Larvas Nas Fezes" at bounding box center [194, 47] width 366 height 4
checkbox Fezes "true"
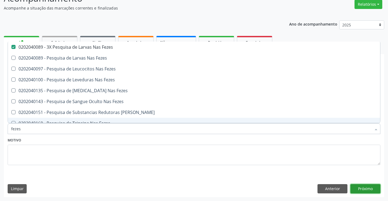
click at [368, 191] on button "Próximo" at bounding box center [365, 188] width 30 height 9
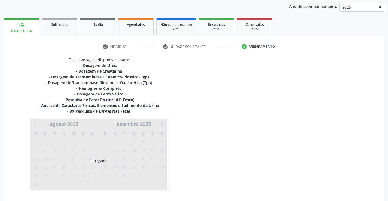
scroll to position [81, 0]
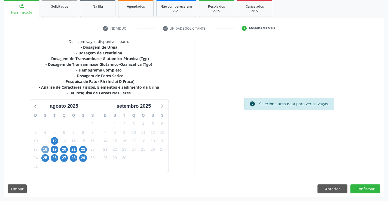
click at [48, 148] on span "18" at bounding box center [45, 150] width 8 height 8
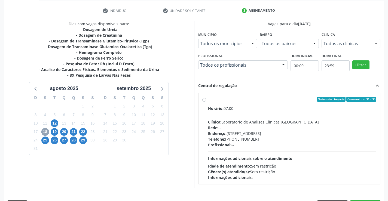
scroll to position [109, 0]
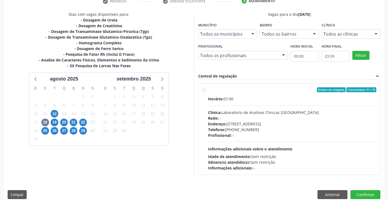
click at [246, 102] on div "Horário: 07:00" at bounding box center [292, 99] width 169 height 6
click at [206, 92] on input "Ordem de chegada Consumidos: 31 / 35 Horário: 07:00 Clínica: Laboratorio de Ana…" at bounding box center [204, 89] width 4 height 5
radio input "true"
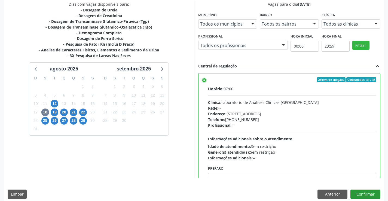
scroll to position [124, 0]
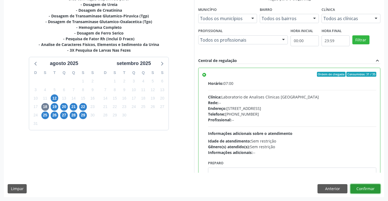
click at [357, 191] on button "Confirmar" at bounding box center [365, 188] width 30 height 9
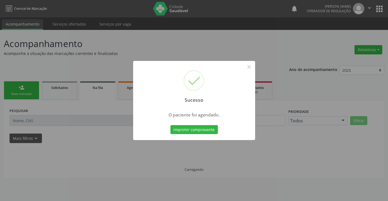
scroll to position [0, 0]
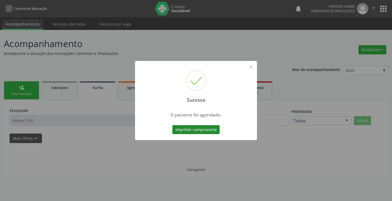
click at [209, 130] on button "Imprimir comprovante" at bounding box center [195, 129] width 47 height 9
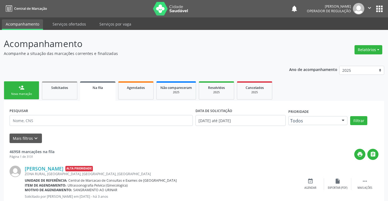
click at [28, 93] on div "Nova marcação" at bounding box center [21, 94] width 27 height 4
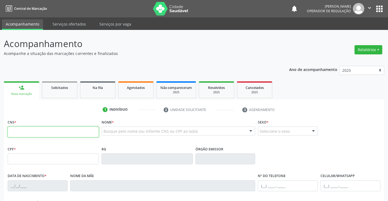
click at [25, 131] on input "text" at bounding box center [53, 132] width 91 height 11
type input "705 0040 2910 0053"
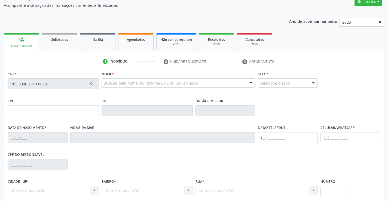
scroll to position [94, 0]
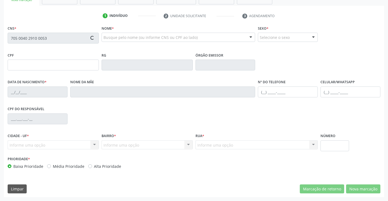
type input "[DATE]"
type input "[PERSON_NAME]"
type input "[PHONE_NUMBER]"
type input "S/N"
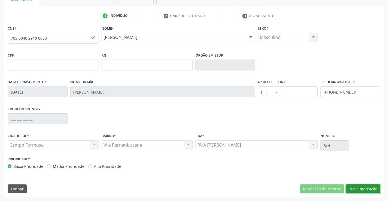
click at [366, 188] on button "Nova marcação" at bounding box center [363, 189] width 34 height 9
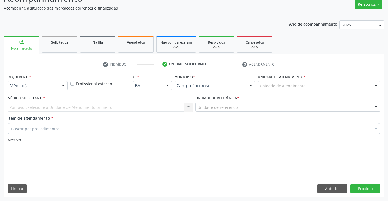
scroll to position [45, 0]
drag, startPoint x: 33, startPoint y: 82, endPoint x: 34, endPoint y: 88, distance: 6.1
click at [33, 83] on div "Médico(a)" at bounding box center [38, 85] width 60 height 9
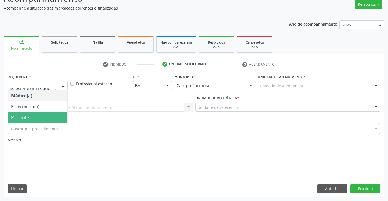
drag, startPoint x: 37, startPoint y: 121, endPoint x: 67, endPoint y: 114, distance: 30.7
click at [37, 120] on span "Paciente" at bounding box center [37, 117] width 59 height 11
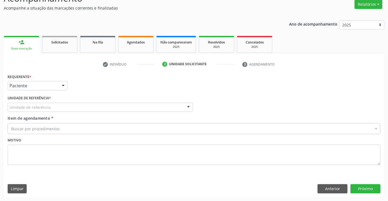
drag, startPoint x: 85, startPoint y: 112, endPoint x: 87, endPoint y: 125, distance: 13.2
click at [85, 112] on div "Unidade de referência * Unidade de referência Unidade Basica de Saude da Famili…" at bounding box center [100, 104] width 188 height 21
click at [101, 106] on div "Unidade de referência" at bounding box center [100, 107] width 185 height 9
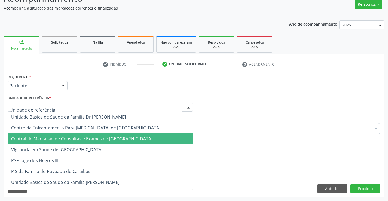
click at [107, 141] on span "Central de Marcacao de Consultas e Exames de [GEOGRAPHIC_DATA]" at bounding box center [81, 139] width 141 height 6
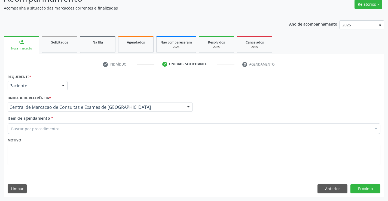
click at [115, 132] on div "Buscar por procedimentos" at bounding box center [194, 128] width 373 height 11
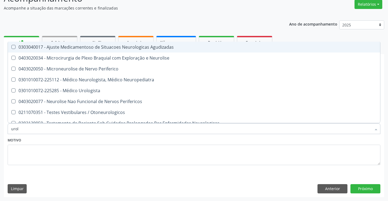
type input "urolo"
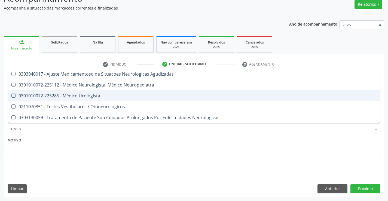
click at [109, 100] on span "0301010072-225285 - Médico Urologista" at bounding box center [194, 95] width 372 height 11
checkbox Urologista "true"
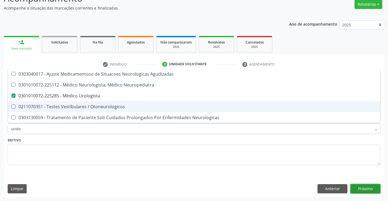
click at [355, 187] on button "Próximo" at bounding box center [365, 188] width 30 height 9
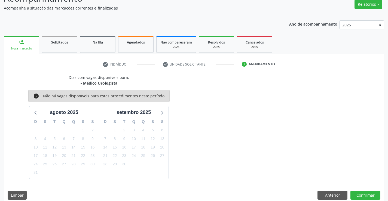
click at [365, 190] on div "Dias com vagas disponíveis para: - Médico Urologista info Não há vagas disponív…" at bounding box center [194, 139] width 380 height 129
click at [365, 193] on button "Confirmar" at bounding box center [365, 195] width 30 height 9
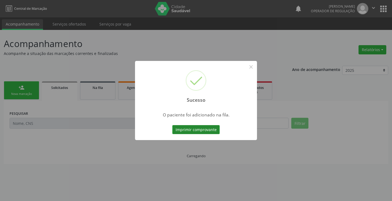
click at [204, 129] on button "Imprimir comprovante" at bounding box center [195, 129] width 47 height 9
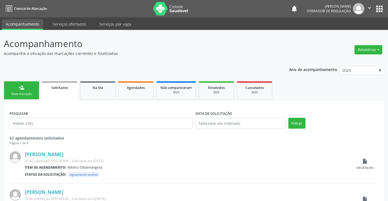
drag, startPoint x: 24, startPoint y: 91, endPoint x: 48, endPoint y: 4, distance: 90.5
click at [24, 91] on link "person_add Nova marcação" at bounding box center [21, 90] width 35 height 18
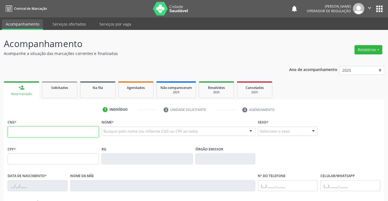
click at [55, 132] on input "text" at bounding box center [53, 132] width 91 height 11
click at [35, 131] on input "text" at bounding box center [53, 132] width 91 height 11
type input "700 0076 9086 3706"
type input "0305165100"
type input "27/12/1960"
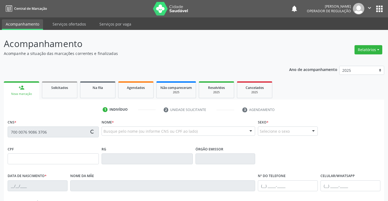
type input "(74) 99119-2164"
type input "264.549.805-10"
type input "S/N"
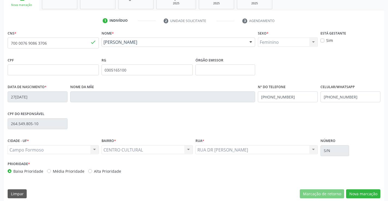
scroll to position [94, 0]
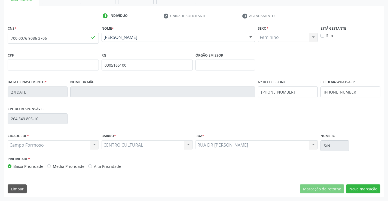
click at [358, 194] on div "CNS * 700 0076 9086 3706 done Nome * Eliete Freitas Ramos Eliete Freitas Ramos …" at bounding box center [194, 110] width 380 height 173
click at [359, 190] on button "Nova marcação" at bounding box center [363, 189] width 34 height 9
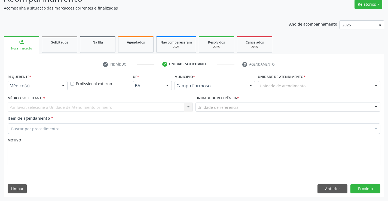
scroll to position [45, 0]
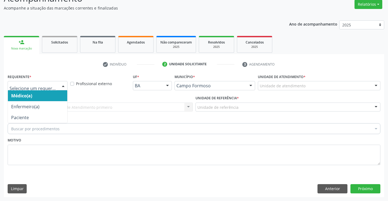
drag, startPoint x: 55, startPoint y: 87, endPoint x: 46, endPoint y: 118, distance: 32.1
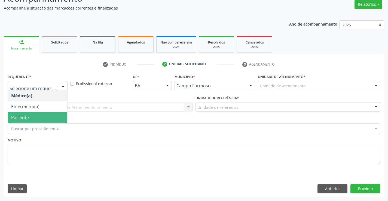
click at [45, 118] on span "Paciente" at bounding box center [37, 117] width 59 height 11
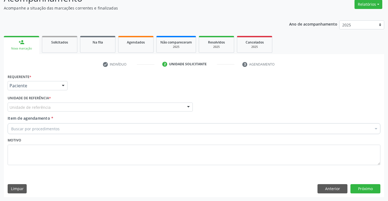
drag, startPoint x: 90, startPoint y: 106, endPoint x: 93, endPoint y: 112, distance: 6.8
click at [91, 109] on div "Unidade de referência" at bounding box center [100, 107] width 185 height 9
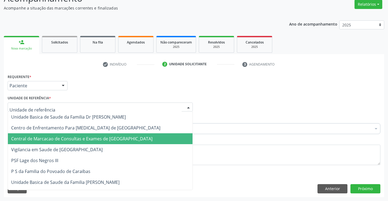
click at [103, 141] on span "Central de Marcacao de Consultas e Exames de [GEOGRAPHIC_DATA]" at bounding box center [81, 139] width 141 height 6
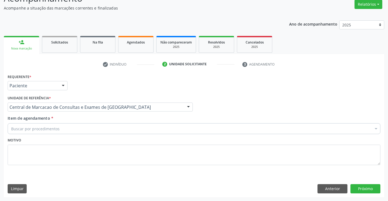
click at [123, 127] on div "Buscar por procedimentos" at bounding box center [194, 128] width 373 height 11
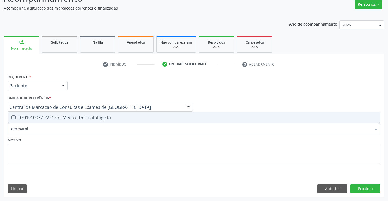
type input "dermatolo"
drag, startPoint x: 124, startPoint y: 117, endPoint x: 117, endPoint y: 127, distance: 11.5
click at [123, 119] on div "0301010072-225135 - Médico Dermatologista" at bounding box center [194, 117] width 366 height 4
checkbox Dermatologista "true"
click at [117, 127] on input "dermatolo" at bounding box center [191, 128] width 360 height 11
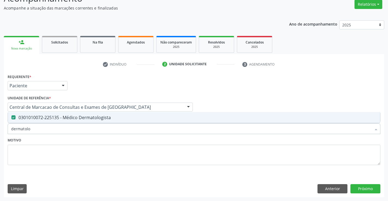
click at [117, 127] on input "dermatolo" at bounding box center [191, 128] width 360 height 11
type input "ca"
checkbox Dermatologista "false"
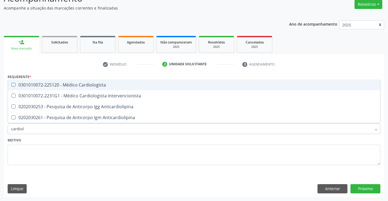
type input "cardiolo"
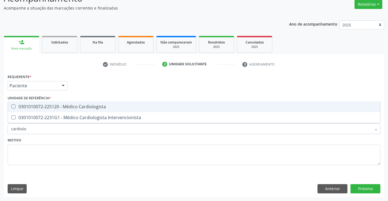
click at [108, 106] on div "0301010072-225120 - Médico Cardiologista" at bounding box center [194, 107] width 366 height 4
checkbox Cardiologista "true"
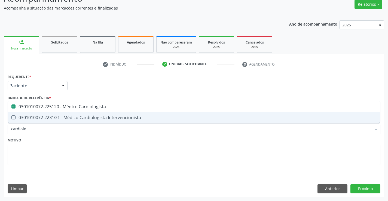
click at [86, 131] on input "cardiolo" at bounding box center [191, 128] width 360 height 11
type input "n"
checkbox Cardiologista "false"
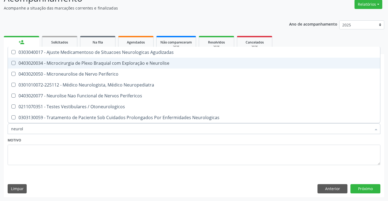
type input "neurolo"
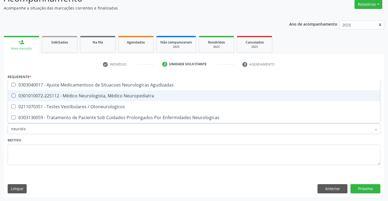
click at [101, 94] on div "0301010072-225112 - Médico Neurologista, Médico Neuropediatra" at bounding box center [194, 96] width 366 height 4
checkbox Neuropediatra "true"
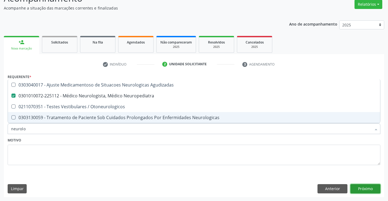
click at [365, 189] on button "Próximo" at bounding box center [365, 188] width 30 height 9
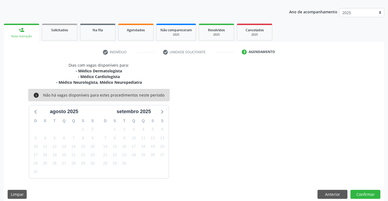
scroll to position [63, 0]
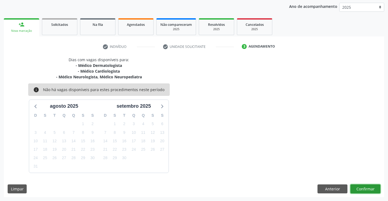
click at [357, 188] on button "Confirmar" at bounding box center [365, 189] width 30 height 9
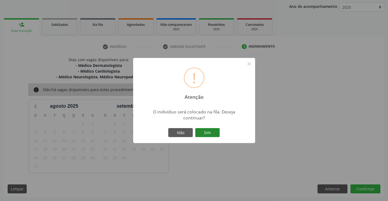
click at [208, 132] on button "Sim" at bounding box center [207, 132] width 25 height 9
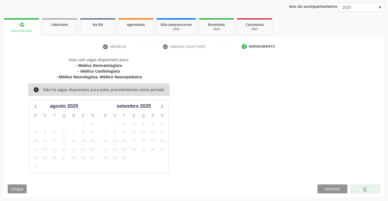
scroll to position [0, 0]
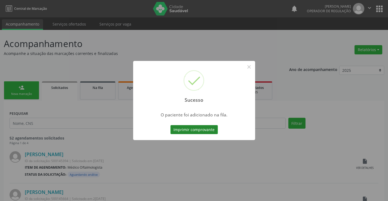
click at [203, 127] on button "Imprimir comprovante" at bounding box center [193, 129] width 47 height 9
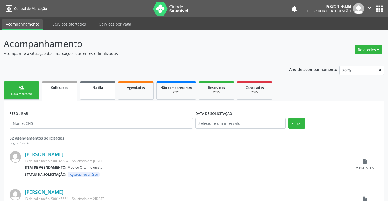
click at [96, 85] on span "Na fila" at bounding box center [98, 87] width 10 height 5
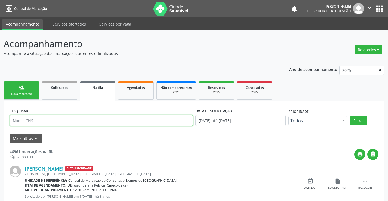
click at [87, 120] on input "text" at bounding box center [101, 120] width 183 height 11
drag, startPoint x: 97, startPoint y: 124, endPoint x: 98, endPoint y: 108, distance: 16.1
click at [97, 124] on input "text" at bounding box center [101, 120] width 183 height 11
paste input "700 0076 9086 3706"
type input "700 0076 9086 3706"
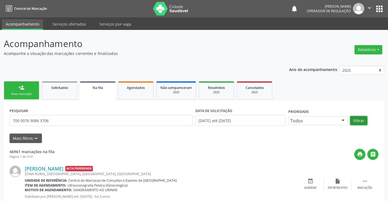
click at [354, 117] on button "Filtrar" at bounding box center [358, 120] width 17 height 9
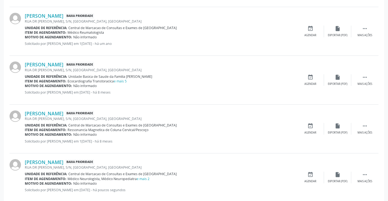
scroll to position [563, 0]
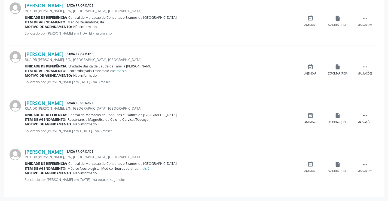
click at [122, 67] on span "Unidade Basica de Saude da Familia [PERSON_NAME]" at bounding box center [110, 66] width 84 height 5
click at [121, 71] on link "e mais 5" at bounding box center [120, 71] width 13 height 5
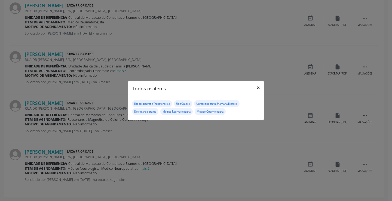
click at [257, 88] on button "×" at bounding box center [258, 87] width 11 height 13
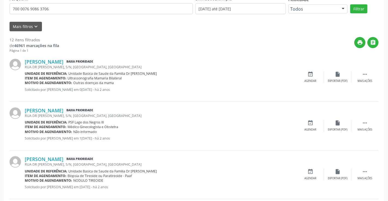
scroll to position [73, 0]
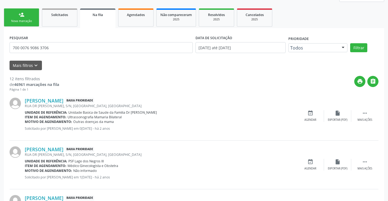
click at [29, 17] on link "person_add Nova marcação" at bounding box center [21, 17] width 35 height 18
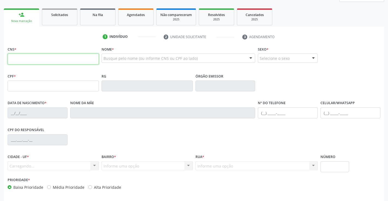
click at [43, 59] on input "text" at bounding box center [53, 59] width 91 height 11
type input "702 5093 0974 5734"
type input "26/01/1975"
type input "SN"
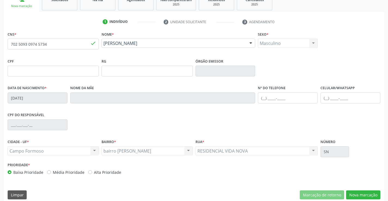
scroll to position [94, 0]
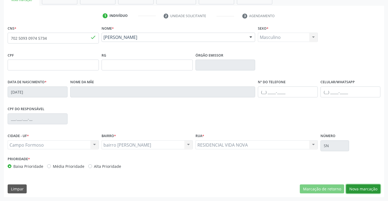
click at [358, 189] on button "Nova marcação" at bounding box center [363, 189] width 34 height 9
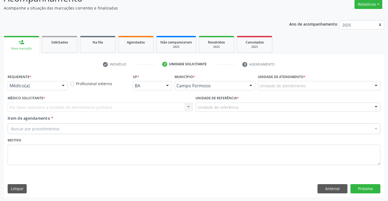
scroll to position [45, 0]
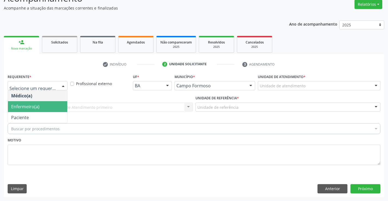
click at [42, 111] on span "Enfermeiro(a)" at bounding box center [37, 106] width 59 height 11
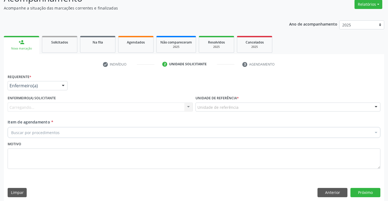
click at [60, 88] on div at bounding box center [63, 85] width 8 height 9
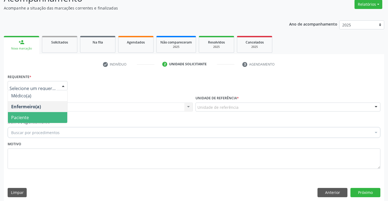
click at [31, 118] on span "Paciente" at bounding box center [37, 117] width 59 height 11
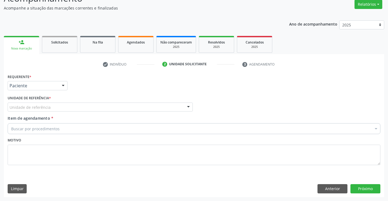
click at [75, 107] on div "Unidade de referência" at bounding box center [100, 107] width 185 height 9
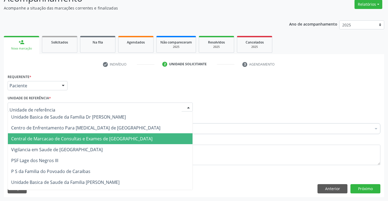
click at [76, 136] on span "Central de Marcacao de Consultas e Exames de [GEOGRAPHIC_DATA]" at bounding box center [81, 139] width 141 height 6
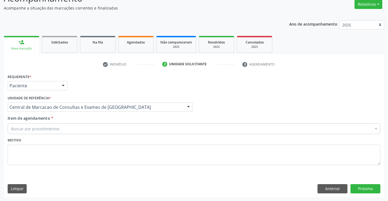
click at [77, 133] on div "Buscar por procedimentos" at bounding box center [194, 128] width 373 height 11
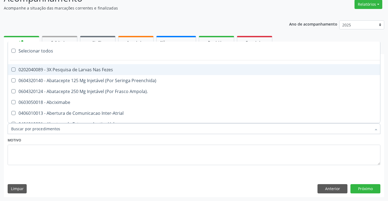
click at [81, 124] on input "Item de agendamento *" at bounding box center [191, 128] width 360 height 11
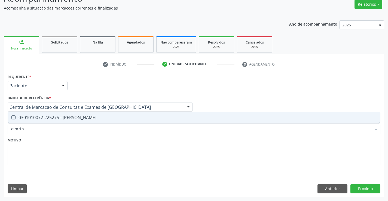
type input "otorrino"
click at [90, 116] on div "0301010072-225275 - Médico Otorrinolaringologista" at bounding box center [194, 117] width 366 height 4
checkbox Otorrinolaringologista "true"
click at [86, 129] on input "otorrino" at bounding box center [191, 128] width 360 height 11
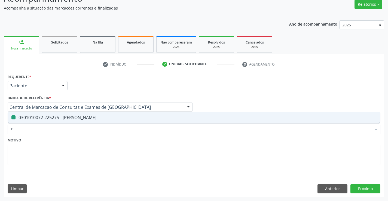
type input "re"
checkbox Otorrinolaringologista "false"
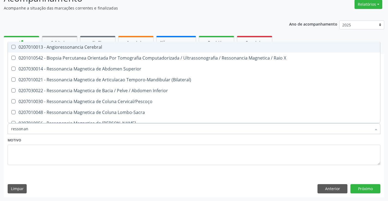
type input "ressonanc"
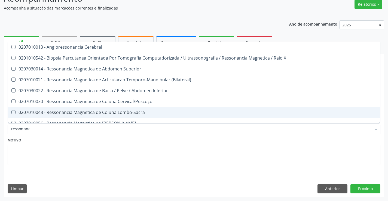
click at [115, 110] on div "0207010048 - Ressonancia Magnetica de Coluna Lombo-Sacra" at bounding box center [194, 112] width 366 height 4
checkbox Lombo-Sacra "true"
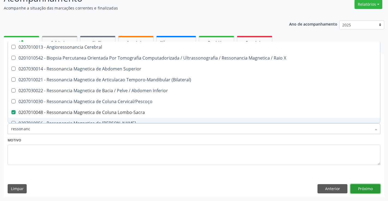
click at [372, 189] on button "Próximo" at bounding box center [365, 188] width 30 height 9
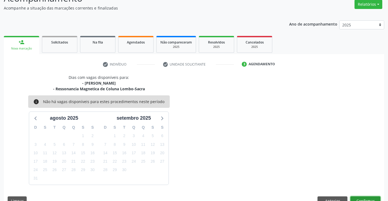
click at [365, 198] on button "Confirmar" at bounding box center [365, 201] width 30 height 9
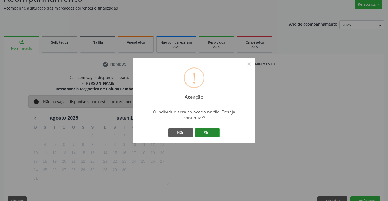
click at [215, 131] on button "Sim" at bounding box center [207, 132] width 25 height 9
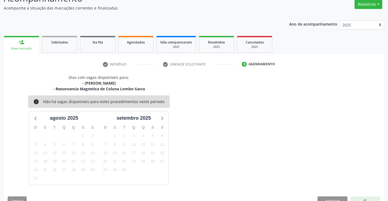
scroll to position [0, 0]
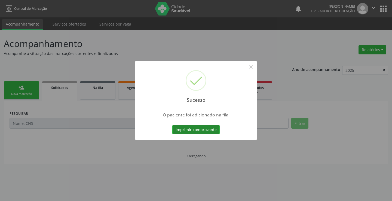
click at [185, 132] on button "Imprimir comprovante" at bounding box center [195, 129] width 47 height 9
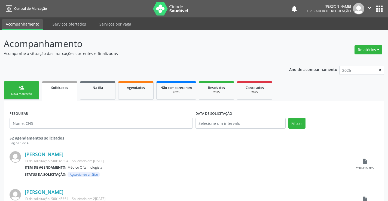
click at [23, 88] on div "person_add" at bounding box center [22, 88] width 6 height 6
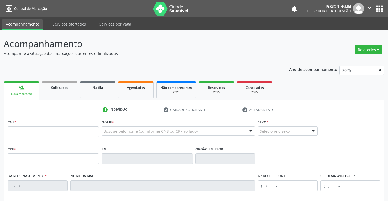
click at [22, 138] on fieldset "CNS *" at bounding box center [53, 129] width 91 height 23
click at [24, 133] on input "text" at bounding box center [53, 132] width 91 height 11
drag, startPoint x: 153, startPoint y: 96, endPoint x: 150, endPoint y: 93, distance: 4.0
click at [153, 96] on link "Agendados" at bounding box center [135, 89] width 35 height 17
click at [150, 93] on link "Agendados" at bounding box center [135, 89] width 35 height 17
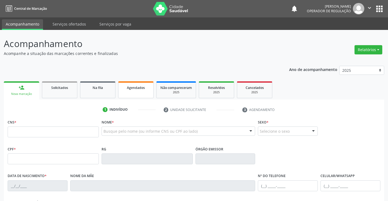
select select "7"
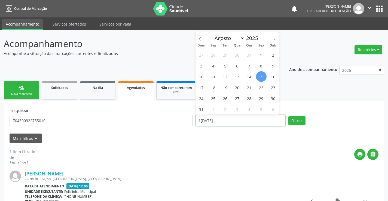
click at [219, 120] on input "15/08/2025" at bounding box center [240, 120] width 90 height 11
click at [139, 127] on div "PESQUISAR 704500322755010" at bounding box center [101, 118] width 186 height 23
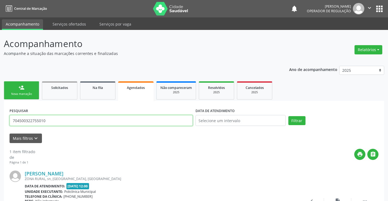
click at [138, 122] on input "704500322755010" at bounding box center [101, 120] width 183 height 11
type input "700000185906901"
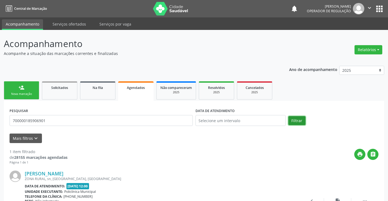
click at [296, 124] on button "Filtrar" at bounding box center [296, 120] width 17 height 9
click at [30, 90] on link "person_add Nova marcação" at bounding box center [21, 90] width 35 height 18
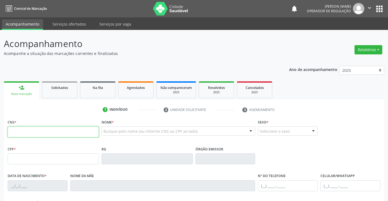
click at [69, 130] on input "text" at bounding box center [53, 132] width 91 height 11
type input "706 8062 3823 2826"
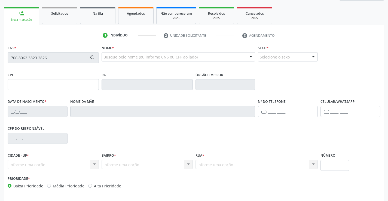
type input "0229893821"
type input "31/05/1961"
type input "(74) 99140-7972"
type input "sn"
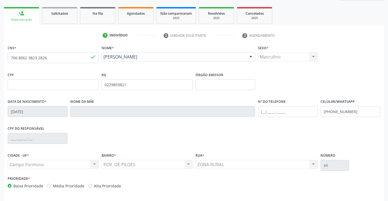
scroll to position [94, 0]
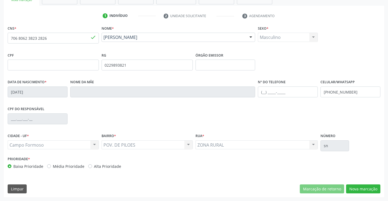
click at [375, 194] on div "CNS * 706 8062 3823 2826 done Nome * Jorge Antonio Silva Jorge Antonio Silva CN…" at bounding box center [194, 110] width 380 height 173
click at [368, 186] on button "Nova marcação" at bounding box center [363, 189] width 34 height 9
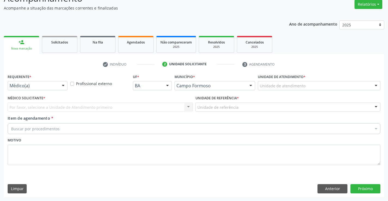
drag, startPoint x: 63, startPoint y: 88, endPoint x: 60, endPoint y: 92, distance: 5.3
click at [63, 88] on div at bounding box center [63, 85] width 8 height 9
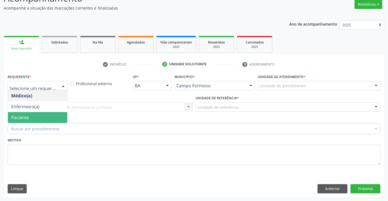
drag, startPoint x: 48, startPoint y: 119, endPoint x: 79, endPoint y: 109, distance: 32.4
click at [49, 119] on span "Paciente" at bounding box center [37, 117] width 59 height 11
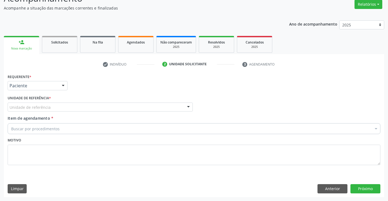
click at [81, 106] on div "Unidade de referência" at bounding box center [100, 107] width 185 height 9
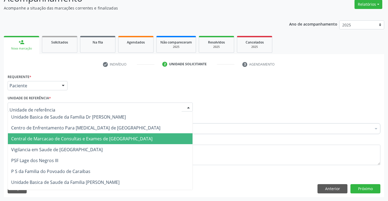
click at [86, 139] on span "Central de Marcacao de Consultas e Exames de [GEOGRAPHIC_DATA]" at bounding box center [81, 139] width 141 height 6
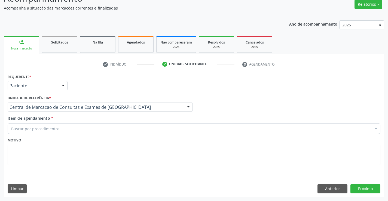
click at [97, 129] on div "Buscar por procedimentos" at bounding box center [194, 128] width 373 height 11
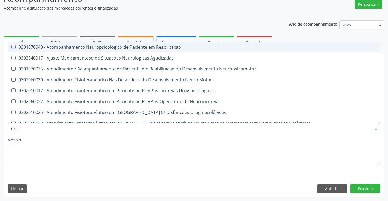
type input "urolo"
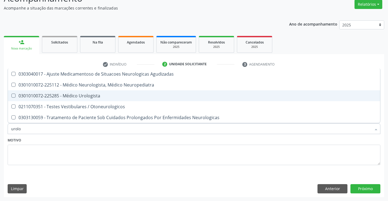
click at [89, 96] on div "0301010072-225285 - Médico Urologista" at bounding box center [194, 96] width 366 height 4
checkbox Urologista "true"
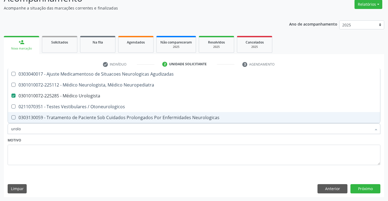
click at [79, 130] on input "urolo" at bounding box center [191, 128] width 360 height 11
type input "p"
checkbox Urologista "false"
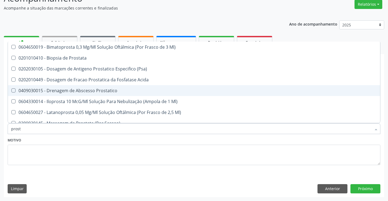
type input "prosta"
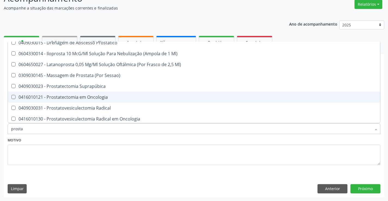
scroll to position [93, 0]
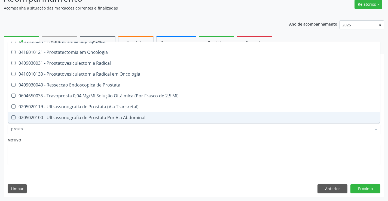
click at [85, 114] on span "0205020100 - Ultrassonografia de Prostata Por Via Abdominal" at bounding box center [194, 117] width 372 height 11
checkbox Abdominal "true"
click at [357, 187] on button "Próximo" at bounding box center [365, 188] width 30 height 9
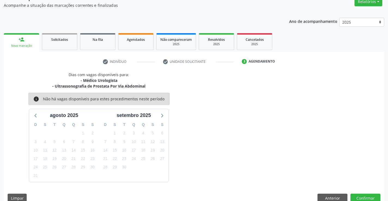
scroll to position [57, 0]
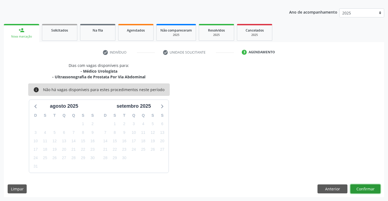
click at [370, 187] on button "Confirmar" at bounding box center [365, 189] width 30 height 9
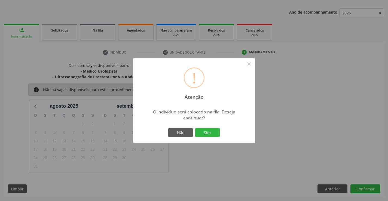
click at [207, 127] on div "Não Sim" at bounding box center [194, 132] width 54 height 11
click at [206, 131] on button "Sim" at bounding box center [207, 132] width 25 height 9
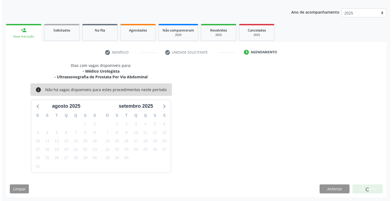
scroll to position [0, 0]
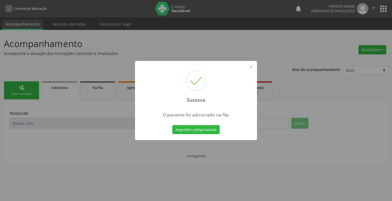
click at [202, 123] on div "Sucesso × O paciente foi adicionado na fila. Imprimir comprovante Cancel" at bounding box center [196, 100] width 122 height 79
click at [202, 126] on button "Imprimir comprovante" at bounding box center [195, 129] width 47 height 9
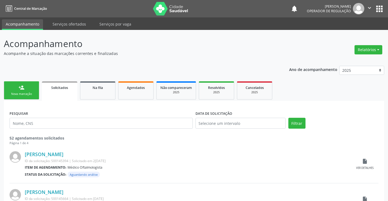
click at [27, 81] on ul "person_add Nova marcação Solicitados Na fila Agendados Não compareceram 2025 Re…" at bounding box center [194, 90] width 380 height 21
click at [17, 92] on div "Nova marcação" at bounding box center [21, 94] width 27 height 4
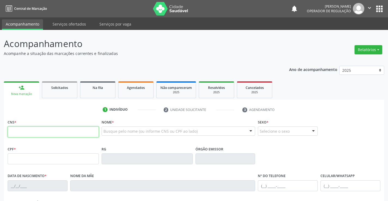
click at [59, 135] on input "text" at bounding box center [53, 132] width 91 height 11
type input "701 2070 6413 6911"
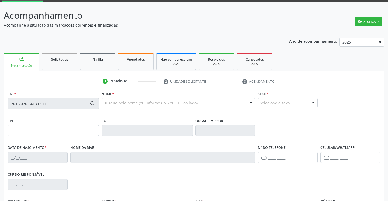
type input "0723985740"
type input "04/04/1966"
type input "(74) 99118-5007"
type input "S/N"
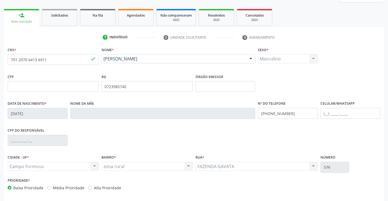
scroll to position [94, 0]
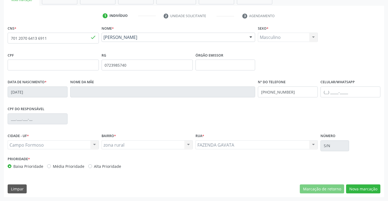
click at [59, 38] on input "701 2070 6413 6911" at bounding box center [53, 38] width 91 height 11
type input "702 4045 0334 0422"
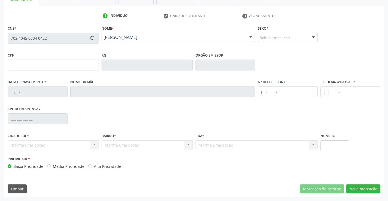
type input "25/08/1986"
type input "S/N"
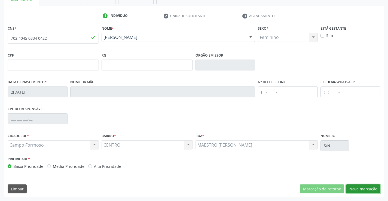
click at [363, 188] on button "Nova marcação" at bounding box center [363, 189] width 34 height 9
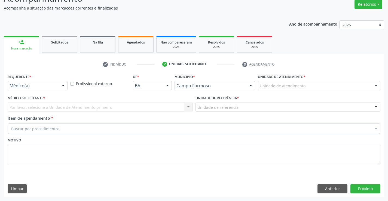
scroll to position [45, 0]
drag, startPoint x: 56, startPoint y: 85, endPoint x: 46, endPoint y: 118, distance: 34.7
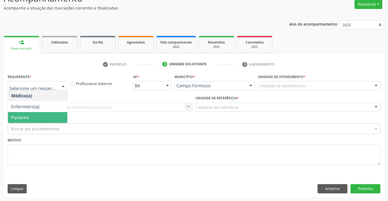
click at [45, 119] on span "Paciente" at bounding box center [37, 117] width 59 height 11
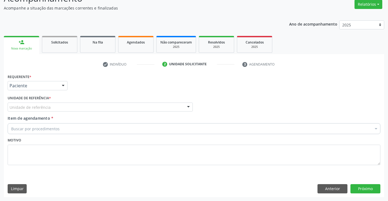
click at [79, 105] on div "Unidade de referência" at bounding box center [100, 107] width 185 height 9
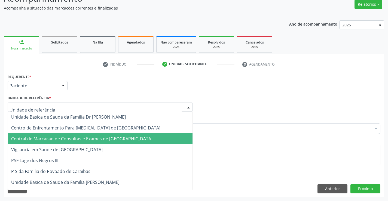
click at [85, 134] on span "Central de Marcacao de Consultas e Exames de [GEOGRAPHIC_DATA]" at bounding box center [100, 138] width 185 height 11
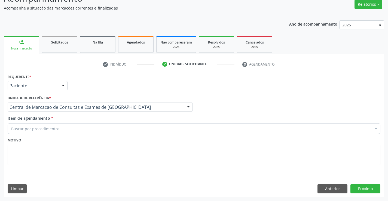
click at [95, 127] on div "Buscar por procedimentos" at bounding box center [194, 128] width 373 height 11
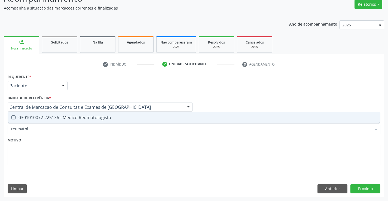
type input "reumatolo"
drag, startPoint x: 128, startPoint y: 117, endPoint x: 180, endPoint y: 123, distance: 52.0
click at [130, 117] on div "0301010072-225136 - Médico Reumatologista" at bounding box center [194, 117] width 366 height 4
checkbox Reumatologista "true"
click at [365, 189] on button "Próximo" at bounding box center [365, 188] width 30 height 9
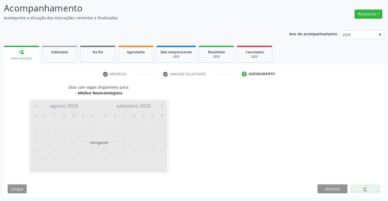
scroll to position [36, 0]
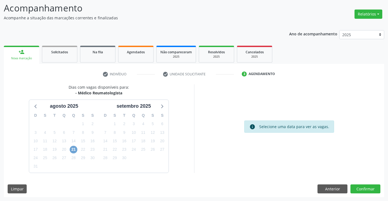
click at [70, 152] on span "21" at bounding box center [74, 150] width 8 height 8
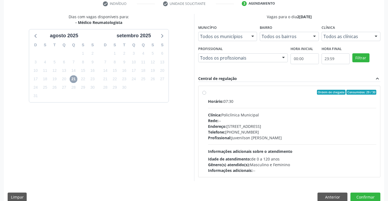
scroll to position [114, 0]
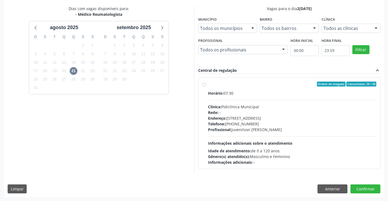
click at [257, 117] on div "Endereço: Predio, nº 386, Centro, Campo Formoso - BA" at bounding box center [292, 118] width 169 height 6
click at [206, 87] on input "Ordem de chegada Consumidos: 29 / 30 Horário: 07:30 Clínica: Policlínica Munici…" at bounding box center [204, 84] width 4 height 5
radio input "true"
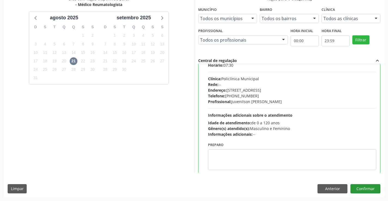
scroll to position [27, 0]
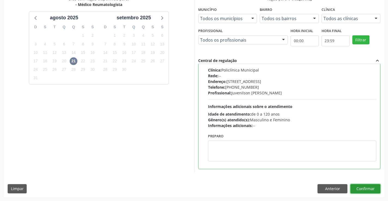
click at [369, 189] on button "Confirmar" at bounding box center [365, 188] width 30 height 9
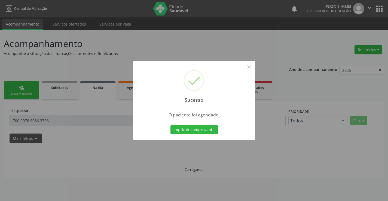
scroll to position [0, 0]
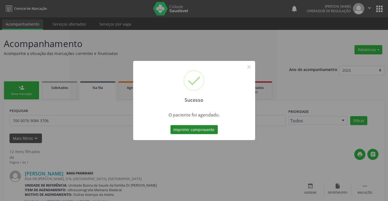
click at [210, 130] on button "Imprimir comprovante" at bounding box center [193, 129] width 47 height 9
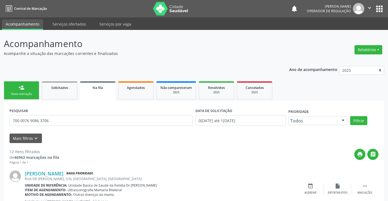
click at [366, 6] on icon "" at bounding box center [369, 8] width 6 height 6
click at [359, 29] on ul "Configurações Sair" at bounding box center [356, 28] width 38 height 24
click at [357, 34] on link "Sair" at bounding box center [356, 33] width 38 height 8
